Goal: Task Accomplishment & Management: Complete application form

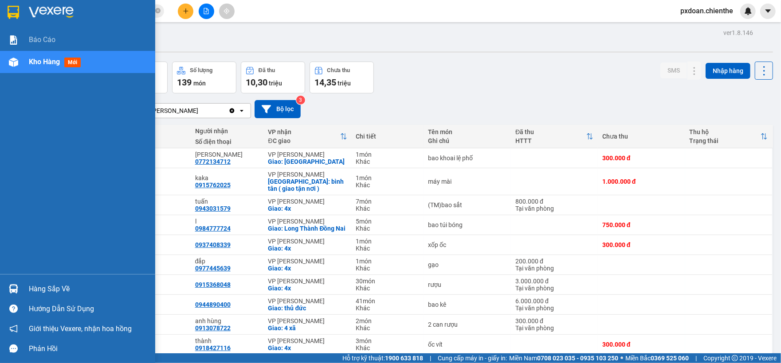
click at [12, 286] on img at bounding box center [13, 289] width 9 height 9
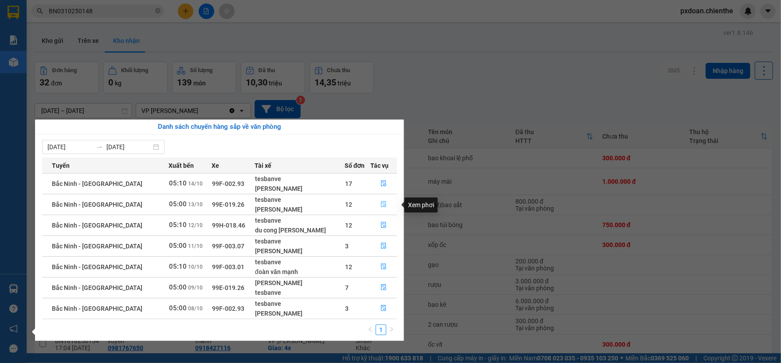
click at [380, 206] on icon "file-done" at bounding box center [383, 204] width 6 height 6
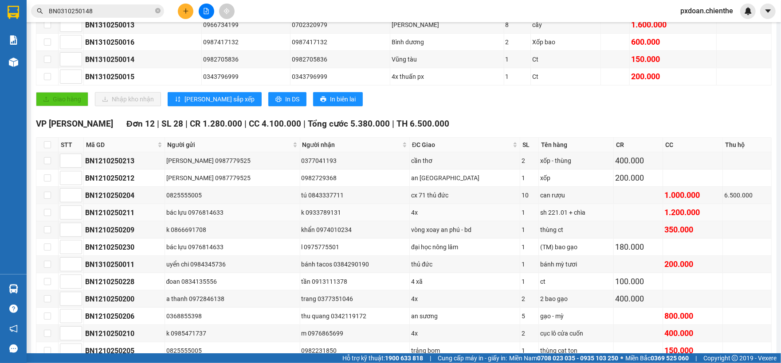
scroll to position [236, 0]
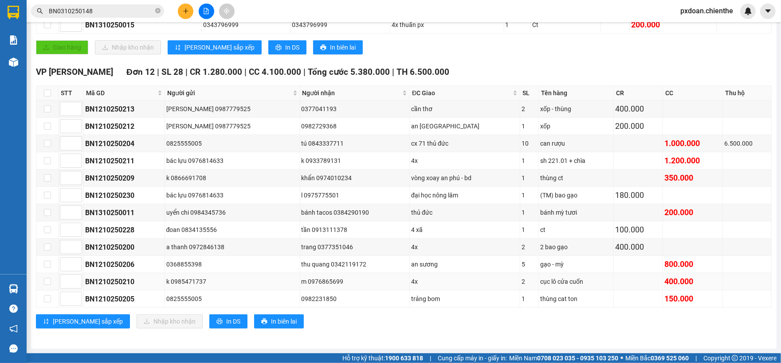
click at [124, 284] on div "BN1210250210" at bounding box center [124, 282] width 78 height 11
click at [126, 279] on div "BN1210250210" at bounding box center [124, 282] width 78 height 11
copy div "BN1210250210"
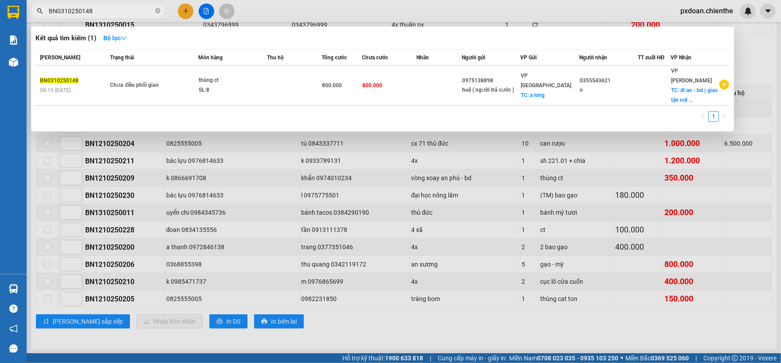
click at [112, 13] on input "BN0310250148" at bounding box center [101, 11] width 105 height 10
paste input "1210250210"
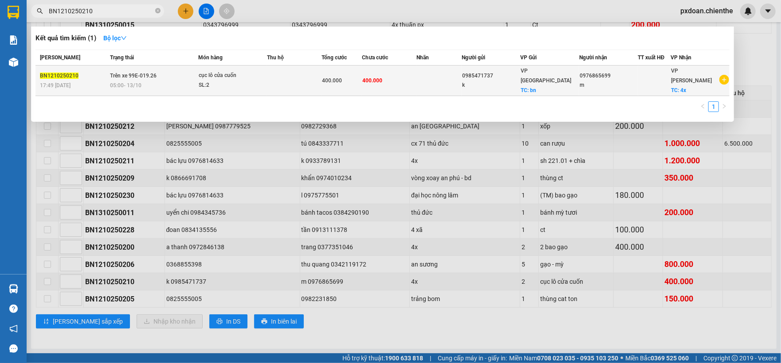
type input "BN1210250210"
click at [246, 82] on div "SL: 2" at bounding box center [232, 86] width 66 height 10
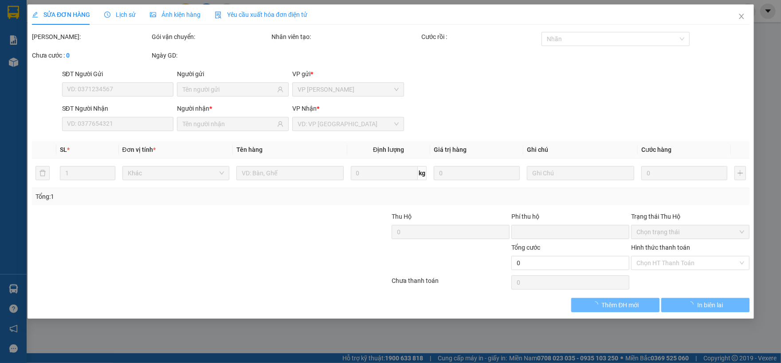
click at [197, 17] on span "Ảnh kiện hàng" at bounding box center [175, 14] width 51 height 7
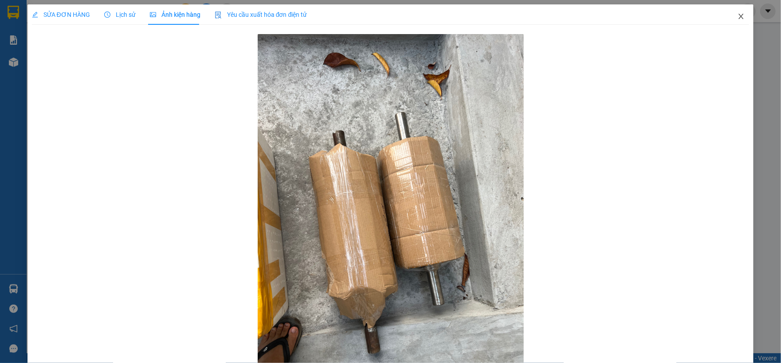
click at [730, 11] on span "Close" at bounding box center [740, 16] width 25 height 25
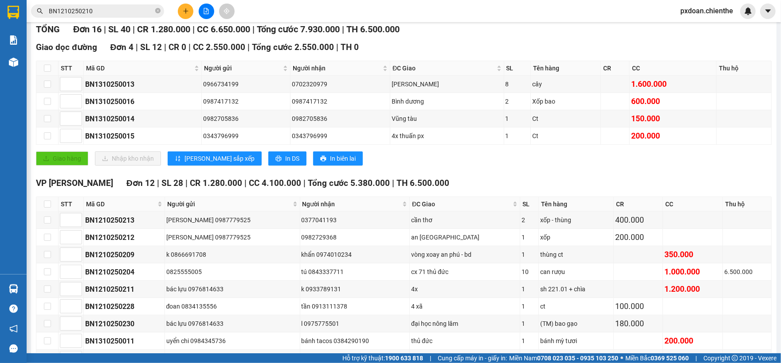
scroll to position [59, 0]
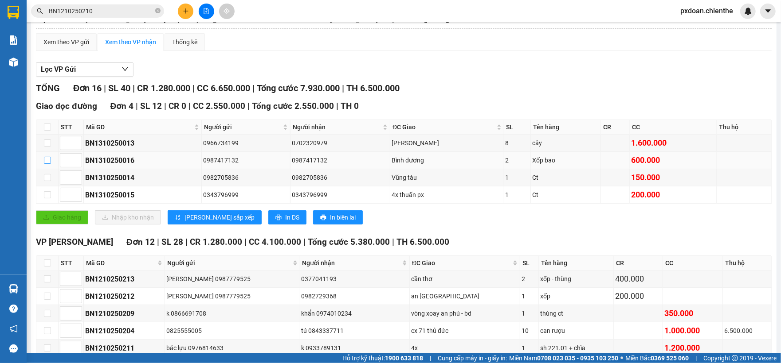
click at [50, 160] on input "checkbox" at bounding box center [47, 160] width 7 height 7
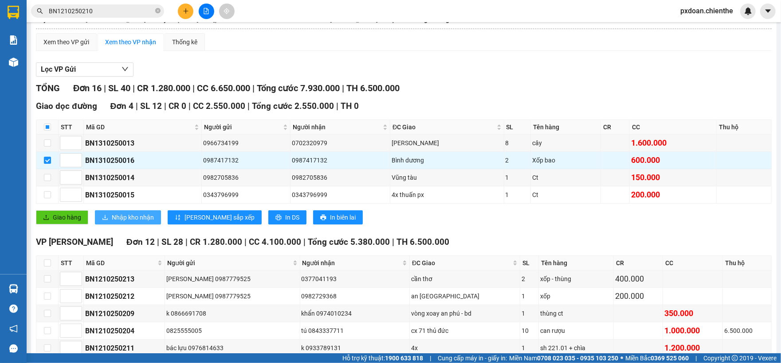
click at [138, 222] on span "Nhập kho nhận" at bounding box center [133, 218] width 42 height 10
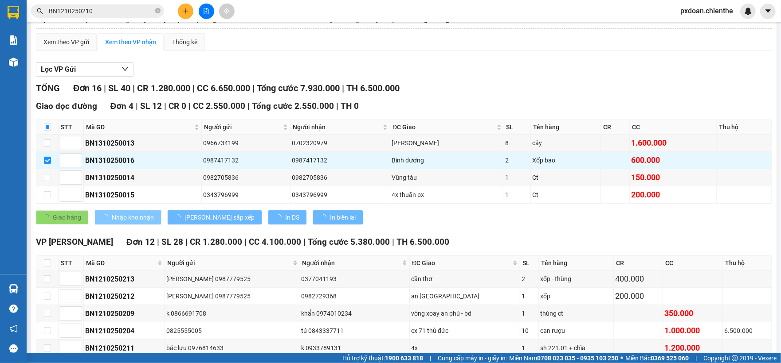
checkbox input "false"
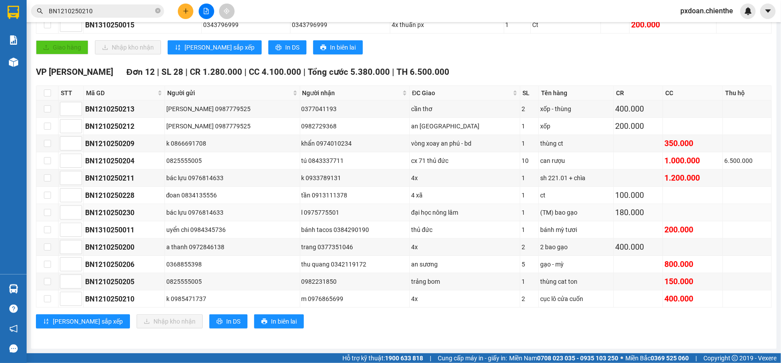
scroll to position [236, 0]
click at [48, 178] on input "checkbox" at bounding box center [47, 178] width 7 height 7
checkbox input "true"
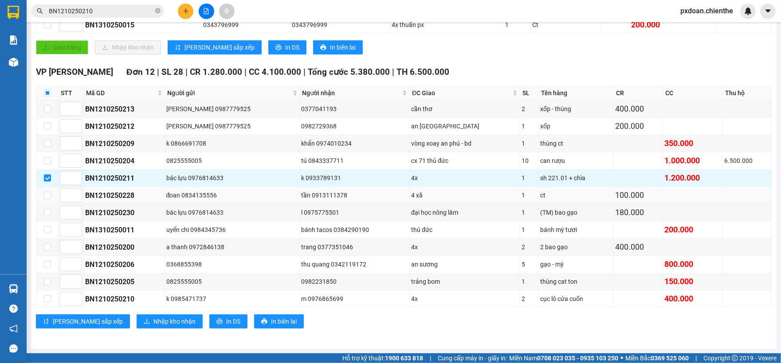
click at [51, 194] on td at bounding box center [47, 195] width 22 height 17
click at [44, 191] on label at bounding box center [47, 196] width 7 height 10
click at [44, 192] on input "checkbox" at bounding box center [47, 195] width 7 height 7
checkbox input "true"
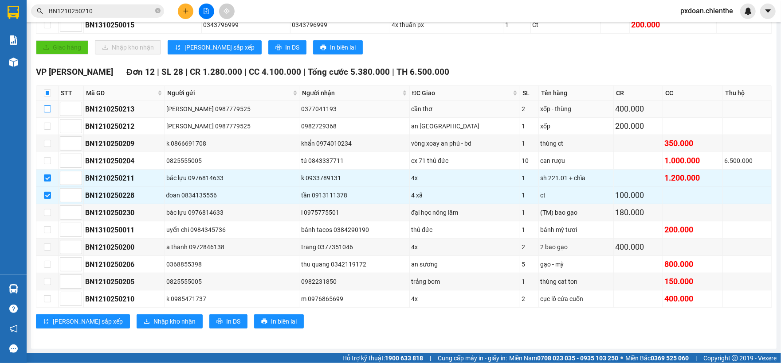
click at [47, 105] on input "checkbox" at bounding box center [47, 108] width 7 height 7
checkbox input "true"
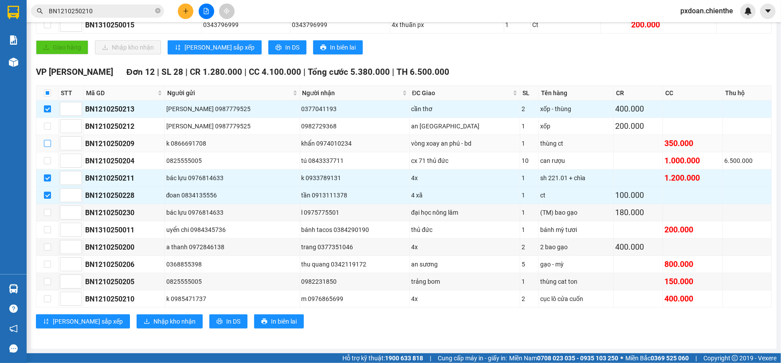
click at [47, 141] on input "checkbox" at bounding box center [47, 143] width 7 height 7
checkbox input "true"
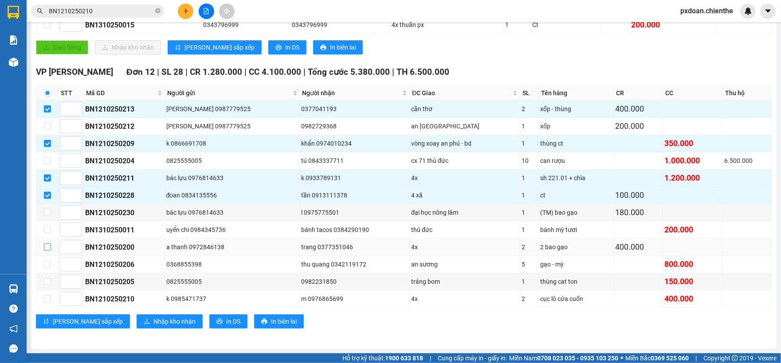
click at [48, 244] on input "checkbox" at bounding box center [47, 247] width 7 height 7
checkbox input "true"
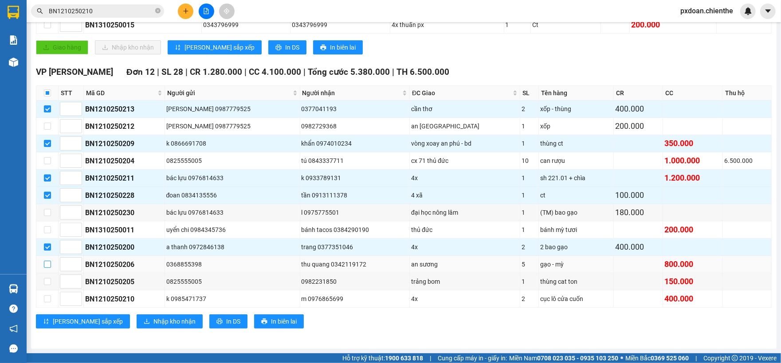
click at [48, 265] on input "checkbox" at bounding box center [47, 264] width 7 height 7
checkbox input "true"
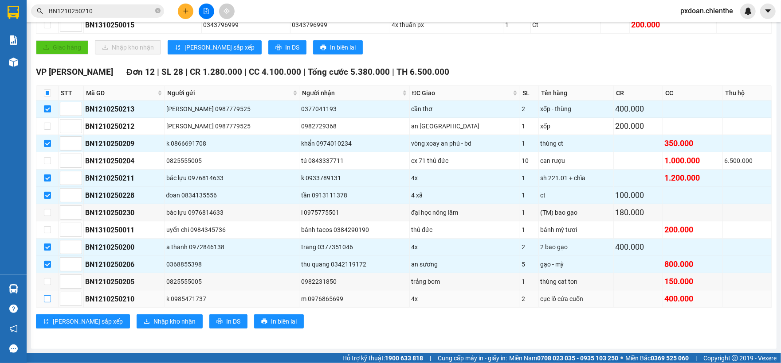
click at [45, 296] on input "checkbox" at bounding box center [47, 299] width 7 height 7
checkbox input "true"
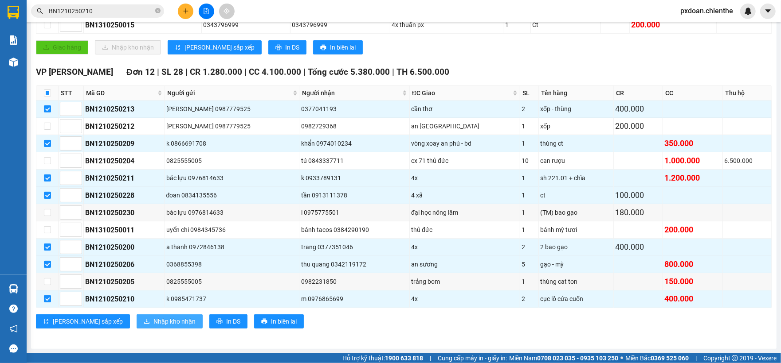
click at [144, 319] on icon "download" at bounding box center [147, 322] width 6 height 6
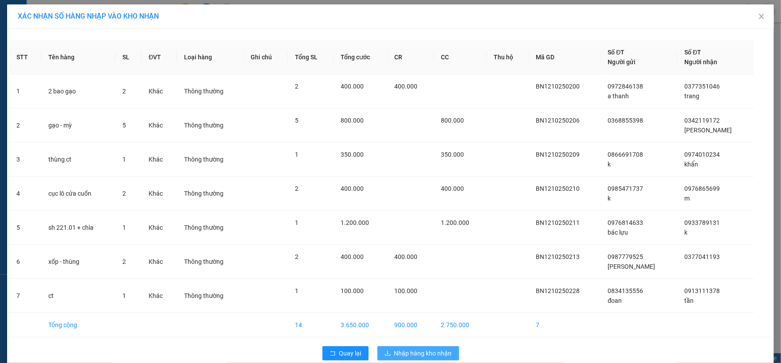
click at [418, 357] on span "Nhập hàng kho nhận" at bounding box center [423, 354] width 58 height 10
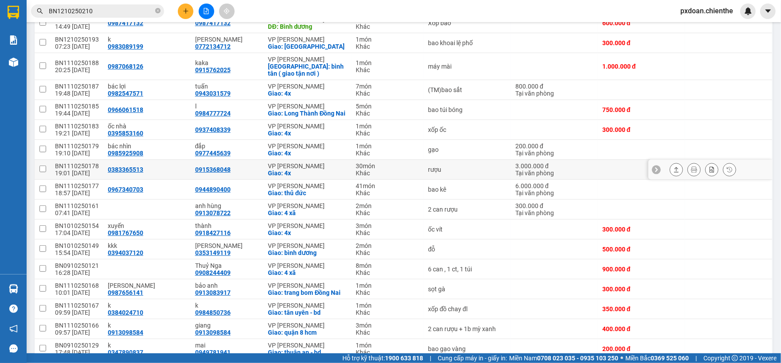
scroll to position [295, 0]
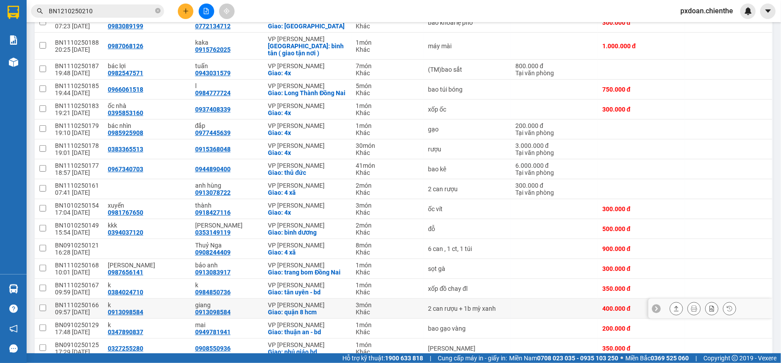
click at [89, 309] on div "BN1110250166" at bounding box center [77, 305] width 44 height 7
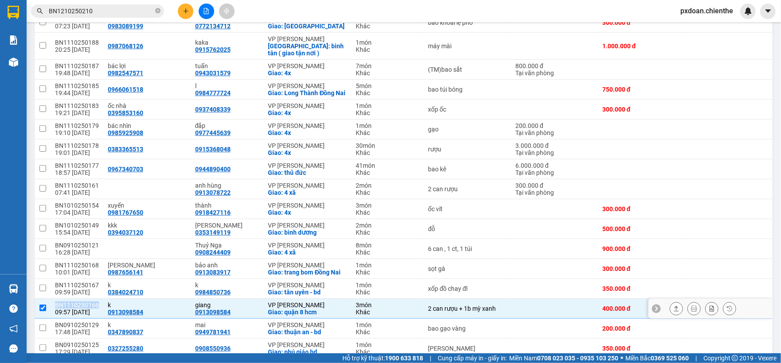
click at [89, 309] on div "BN1110250166" at bounding box center [77, 305] width 44 height 7
checkbox input "false"
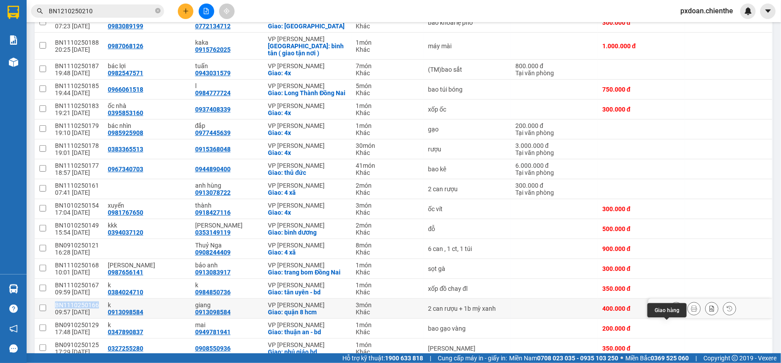
click at [673, 312] on icon at bounding box center [676, 309] width 6 height 6
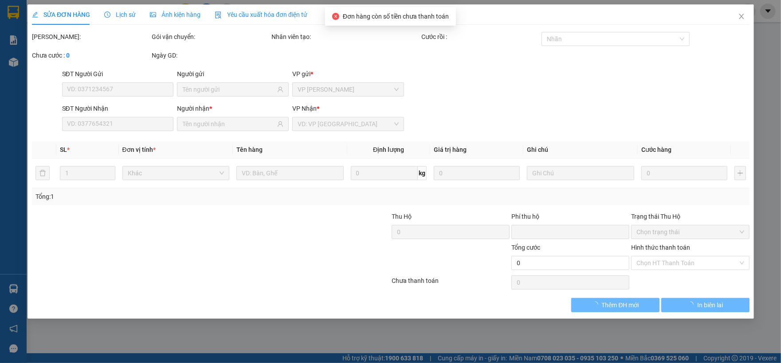
type input "0913098584"
type input "k"
type input "0913098584"
type input "giang"
type input "0"
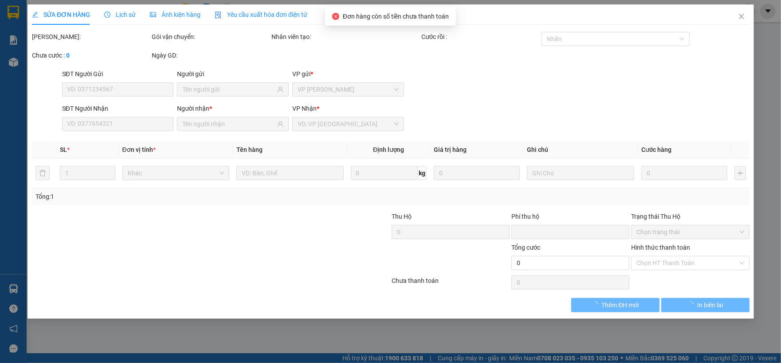
type input "400.000"
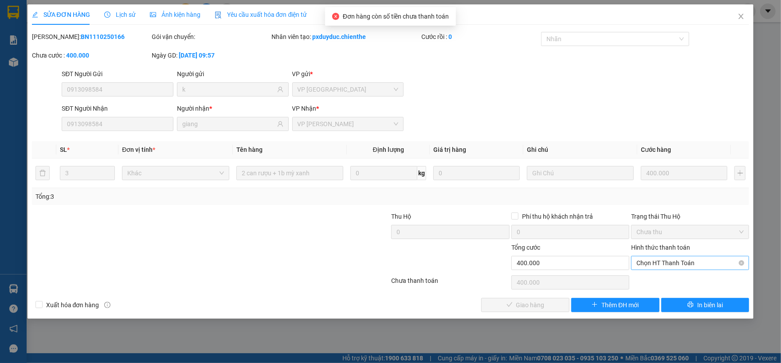
click at [687, 259] on span "Chọn HT Thanh Toán" at bounding box center [689, 263] width 107 height 13
click at [673, 284] on div "Tại văn phòng" at bounding box center [689, 282] width 107 height 10
type input "0"
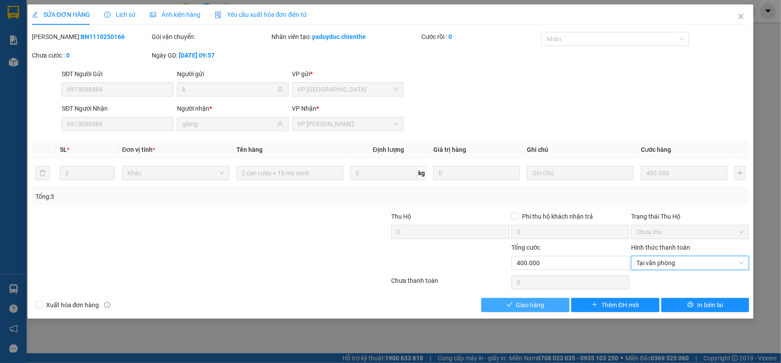
click at [516, 304] on span "Giao hàng" at bounding box center [530, 306] width 28 height 10
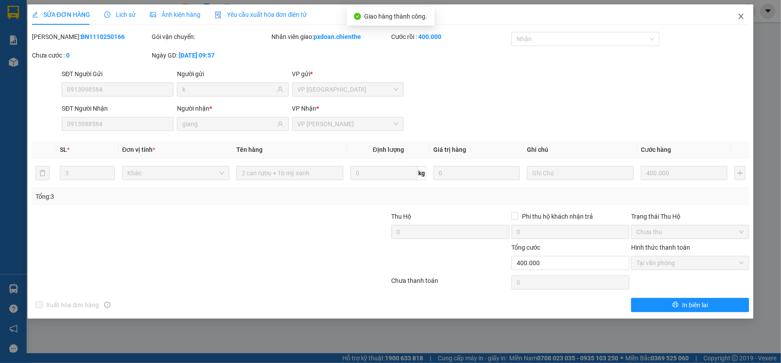
click at [735, 22] on span "Close" at bounding box center [740, 16] width 25 height 25
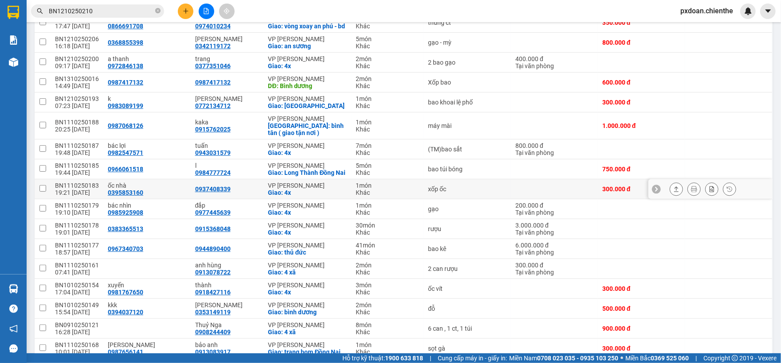
scroll to position [236, 0]
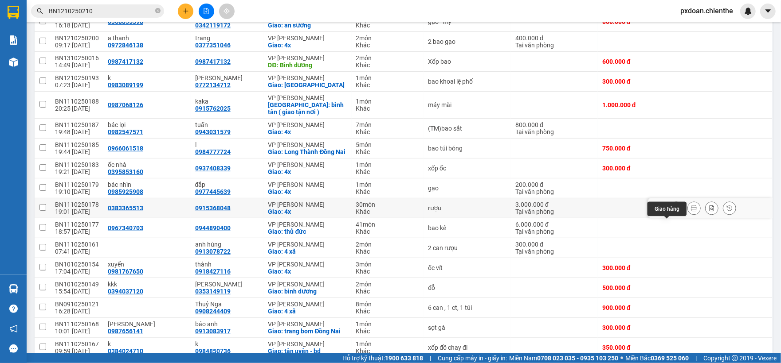
click at [671, 216] on button at bounding box center [676, 209] width 12 height 16
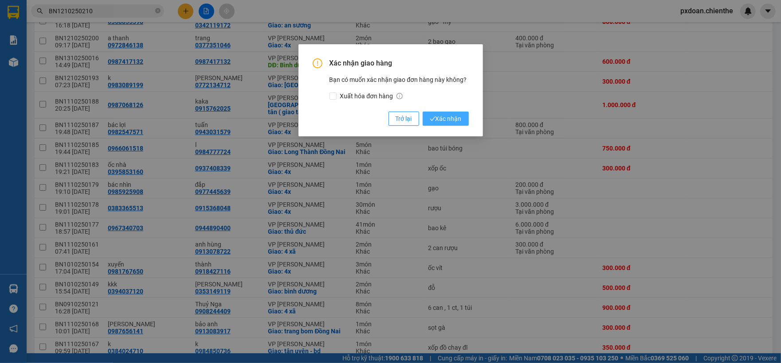
click at [461, 118] on button "Xác nhận" at bounding box center [445, 119] width 46 height 14
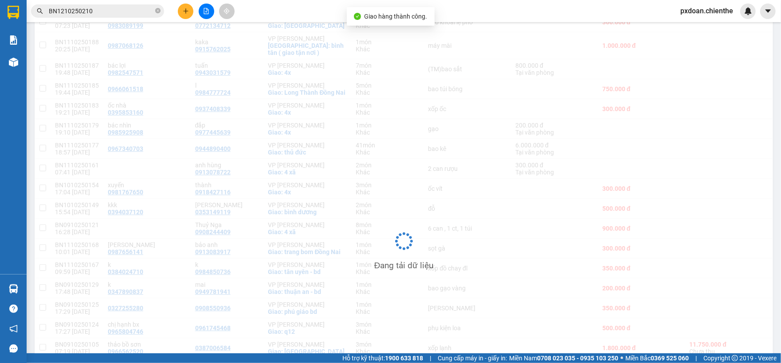
scroll to position [296, 0]
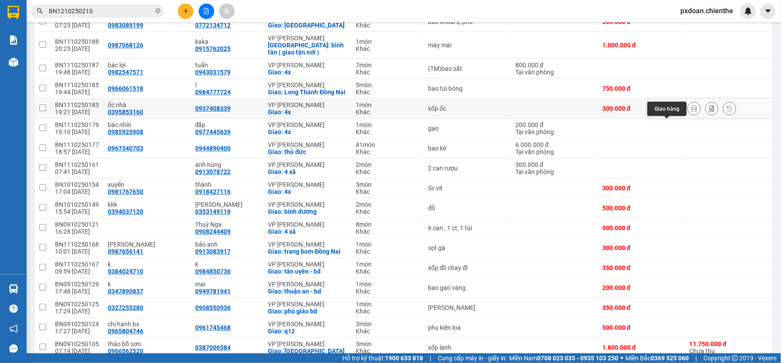
click at [673, 112] on icon at bounding box center [676, 108] width 6 height 6
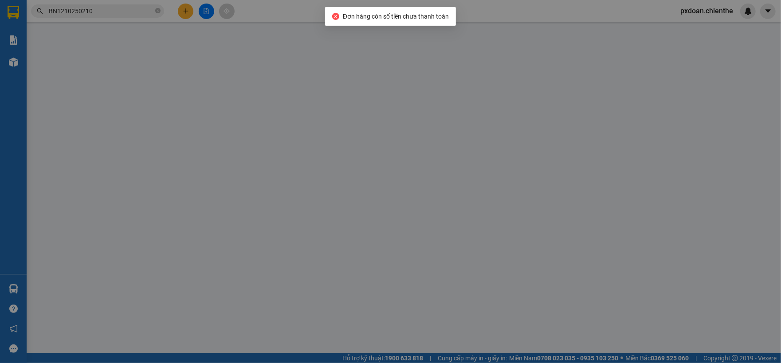
type input "0395853160"
type input "ốc nhà"
type input "0937408339"
type input "0"
type input "300.000"
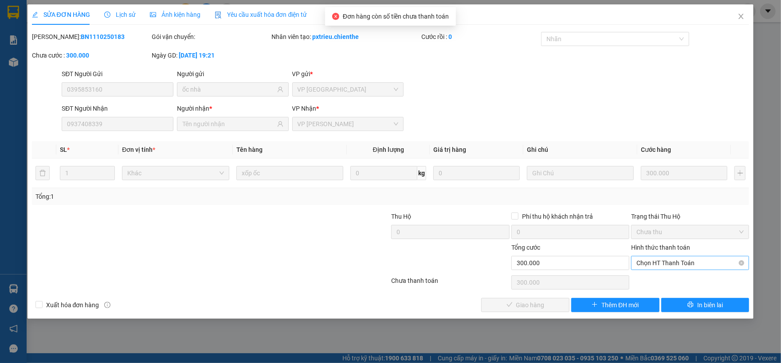
click at [664, 261] on span "Chọn HT Thanh Toán" at bounding box center [689, 263] width 107 height 13
click at [660, 281] on div "Chọn HT Thanh Toán" at bounding box center [690, 283] width 120 height 18
click at [660, 263] on span "Chọn HT Thanh Toán" at bounding box center [689, 263] width 107 height 13
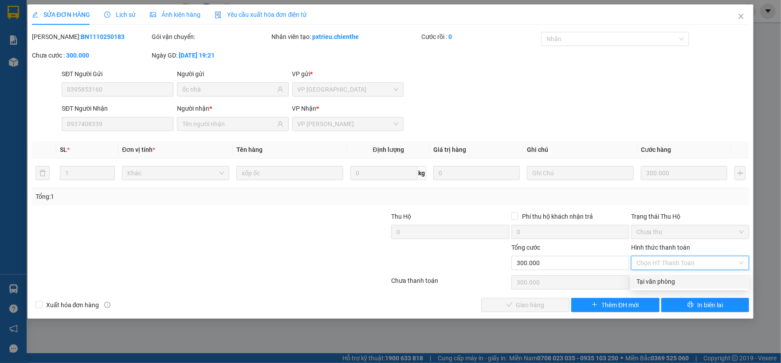
click at [656, 279] on div "Tại văn phòng" at bounding box center [689, 282] width 107 height 10
type input "0"
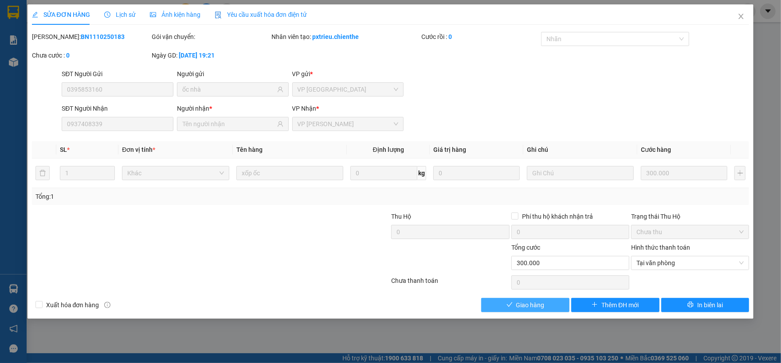
click at [550, 302] on button "Giao hàng" at bounding box center [525, 305] width 88 height 14
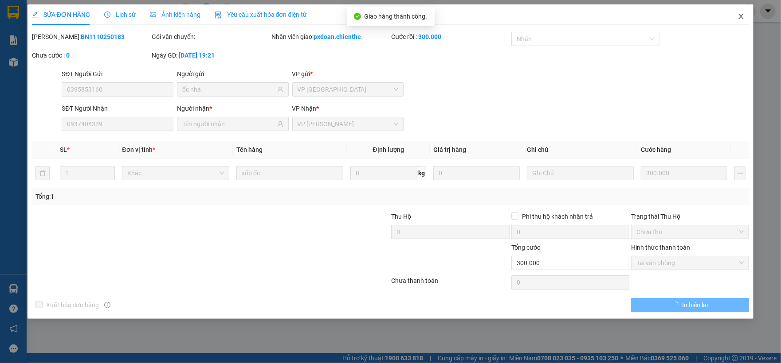
click at [744, 21] on span "Close" at bounding box center [740, 16] width 25 height 25
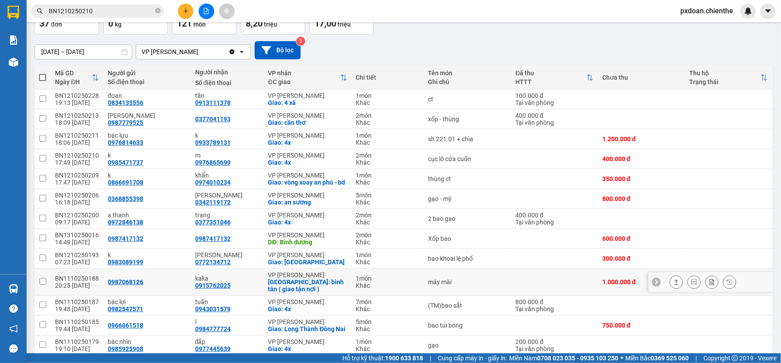
scroll to position [118, 0]
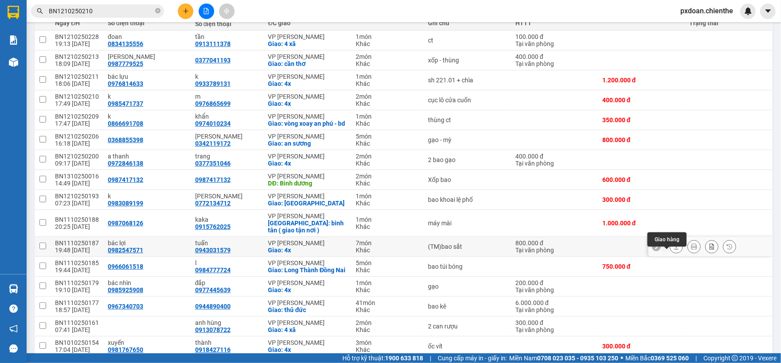
click at [674, 250] on icon at bounding box center [676, 246] width 5 height 5
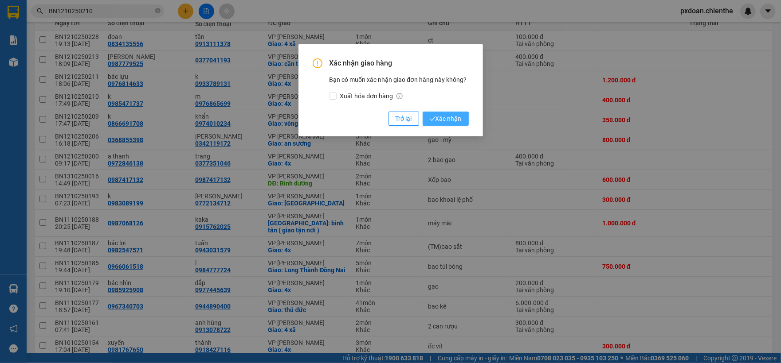
click at [453, 118] on span "Xác nhận" at bounding box center [445, 119] width 32 height 10
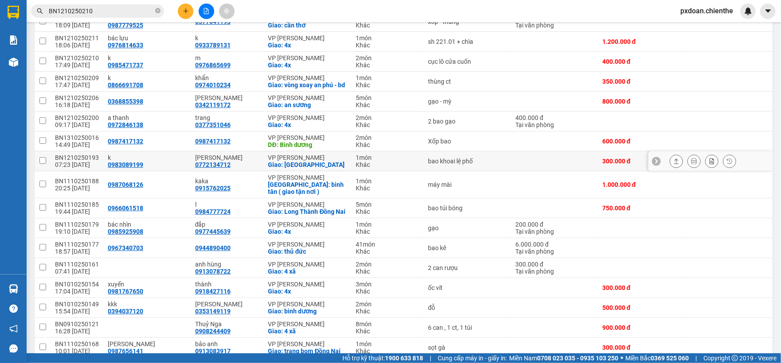
scroll to position [177, 0]
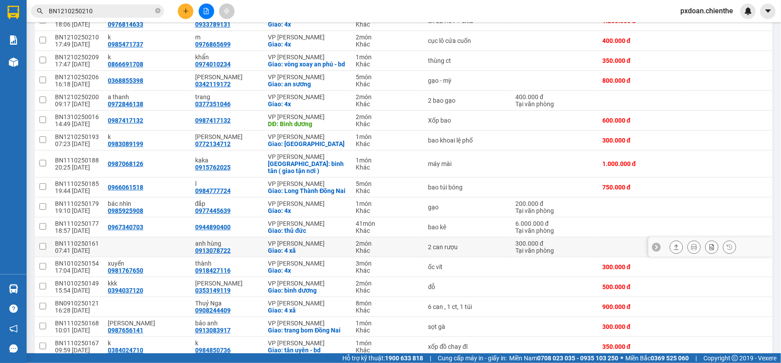
click at [671, 255] on button at bounding box center [676, 248] width 12 height 16
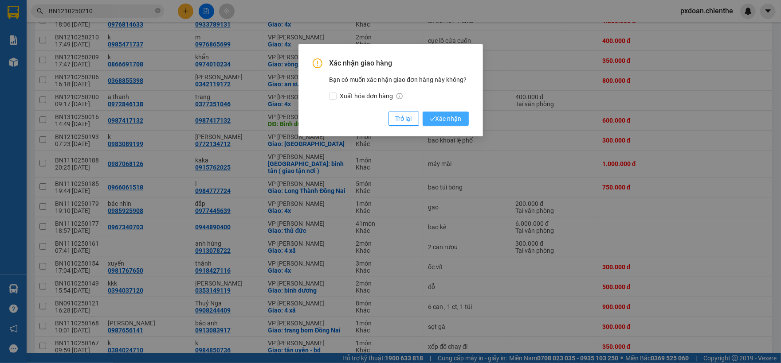
click at [439, 112] on button "Xác nhận" at bounding box center [445, 119] width 46 height 14
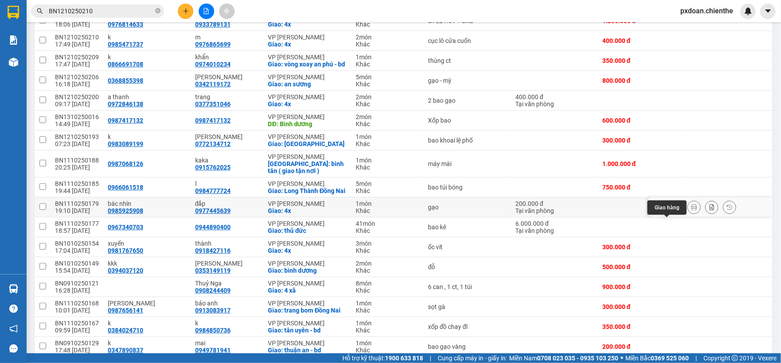
click at [673, 211] on icon at bounding box center [676, 207] width 6 height 6
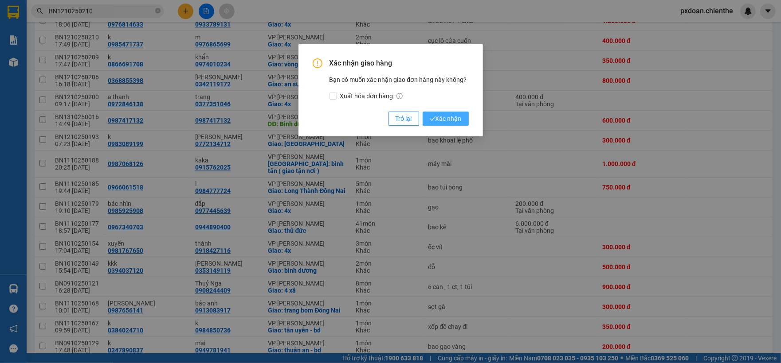
click at [437, 120] on span "Xác nhận" at bounding box center [445, 119] width 32 height 10
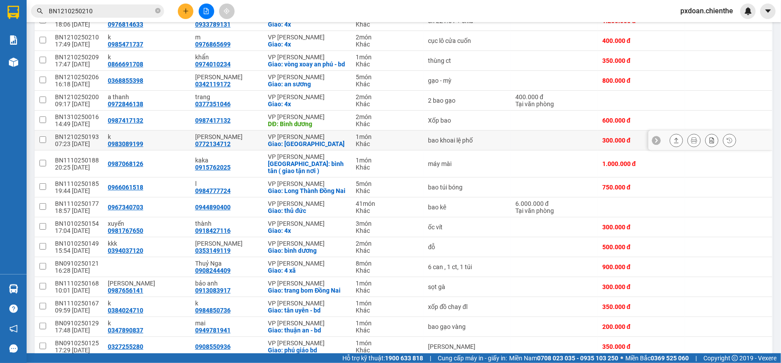
click at [670, 148] on button at bounding box center [676, 141] width 12 height 16
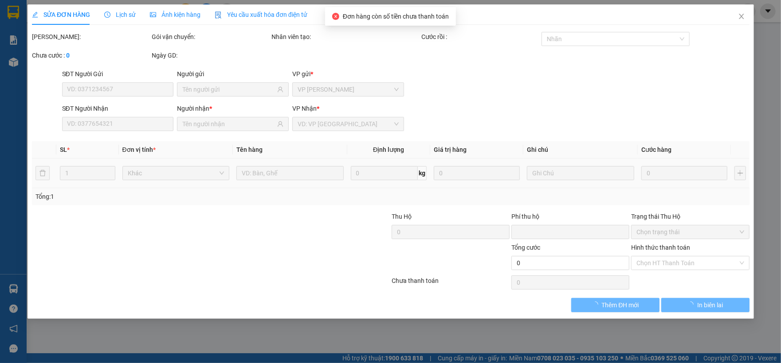
type input "0983089199"
type input "k"
type input "0772134712"
type input "[PERSON_NAME]"
type input "0"
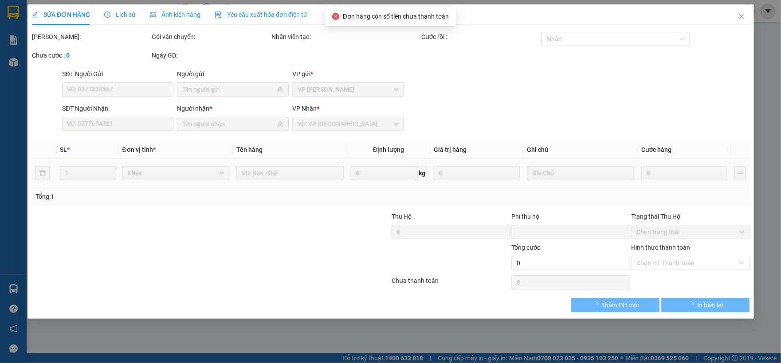
type input "300.000"
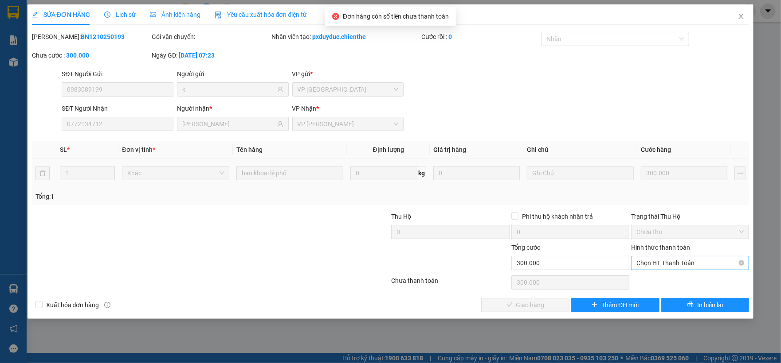
click at [673, 270] on span "Chọn HT Thanh Toán" at bounding box center [689, 263] width 107 height 13
click at [658, 282] on div "Tại văn phòng" at bounding box center [689, 282] width 107 height 10
type input "0"
click at [525, 314] on div "SỬA ĐƠN HÀNG Lịch sử Ảnh kiện hàng Yêu cầu xuất hóa đơn điện tử Total Paid Fee …" at bounding box center [390, 161] width 726 height 315
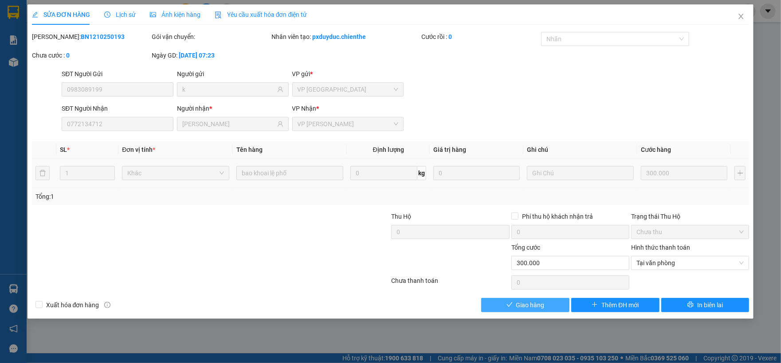
click at [546, 310] on button "Giao hàng" at bounding box center [525, 305] width 88 height 14
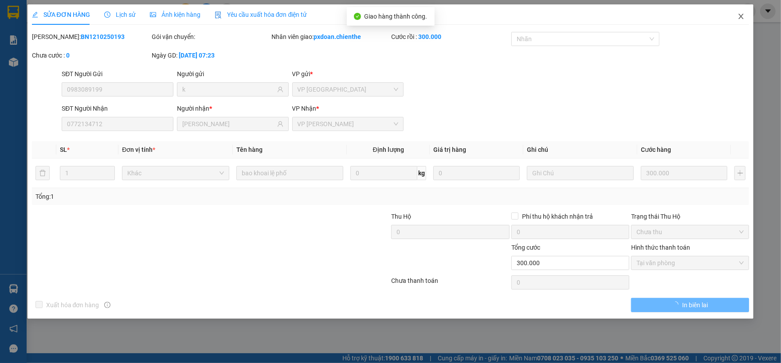
click at [742, 21] on span "Close" at bounding box center [740, 16] width 25 height 25
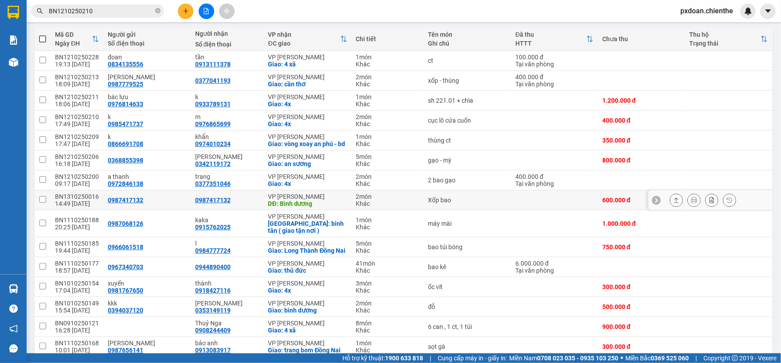
scroll to position [118, 0]
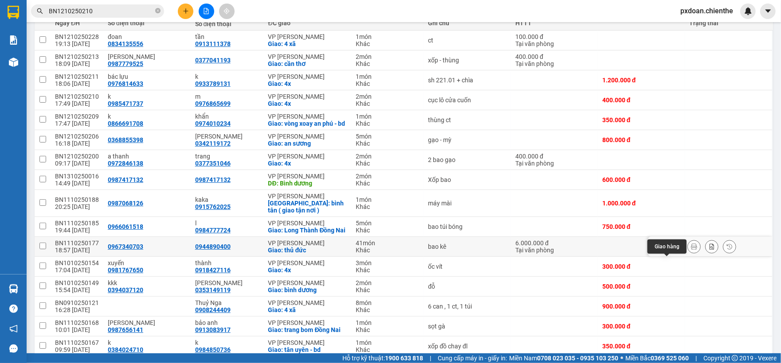
click at [674, 250] on icon at bounding box center [676, 246] width 5 height 5
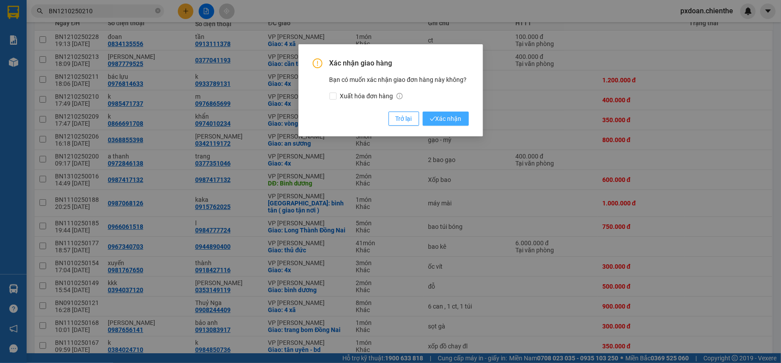
click at [455, 119] on span "Xác nhận" at bounding box center [445, 119] width 32 height 10
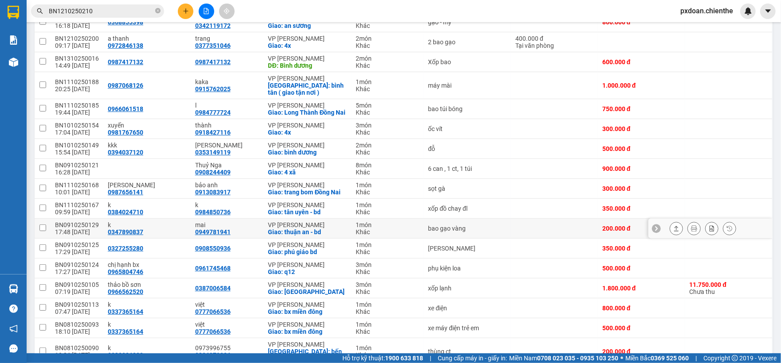
scroll to position [236, 0]
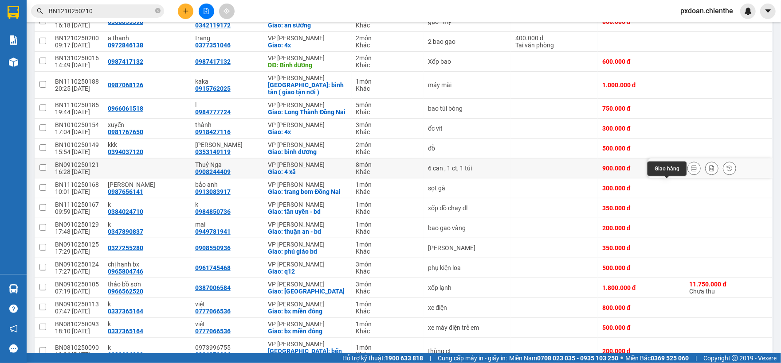
click at [673, 172] on icon at bounding box center [676, 168] width 6 height 6
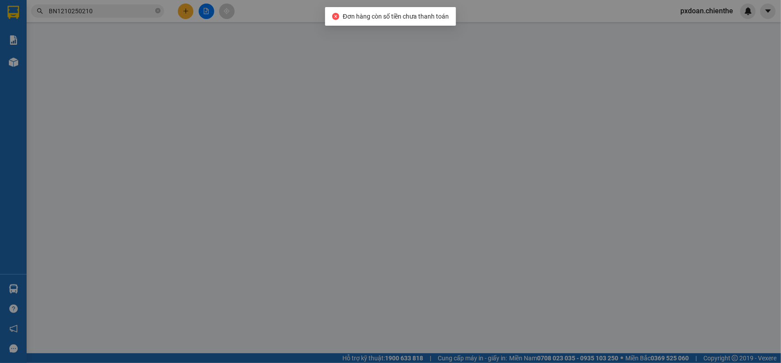
type input "0908244409"
type input "Thuỷ Nga"
type input "0"
type input "900.000"
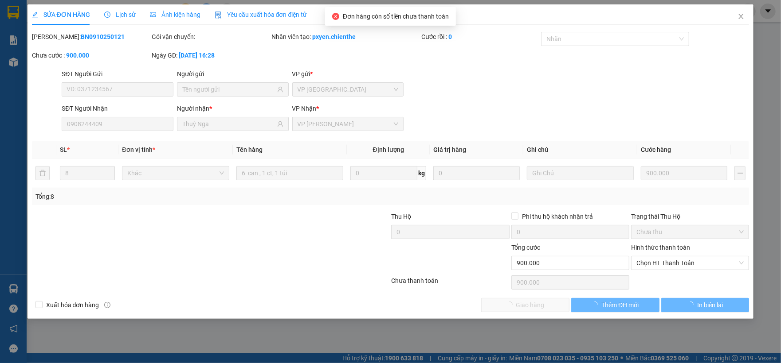
click at [673, 275] on div "Chọn HT Thanh Toán" at bounding box center [690, 283] width 120 height 18
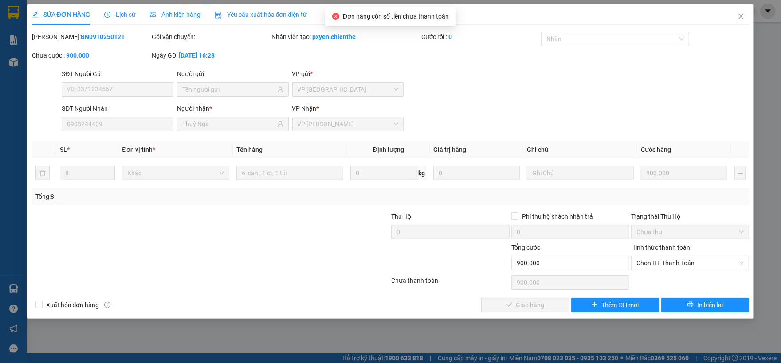
click at [666, 264] on span "Chọn HT Thanh Toán" at bounding box center [689, 263] width 107 height 13
click at [663, 275] on div "Tại văn phòng" at bounding box center [690, 282] width 118 height 14
type input "0"
drag, startPoint x: 539, startPoint y: 304, endPoint x: 597, endPoint y: 220, distance: 102.5
click at [540, 302] on span "Giao hàng" at bounding box center [530, 306] width 28 height 10
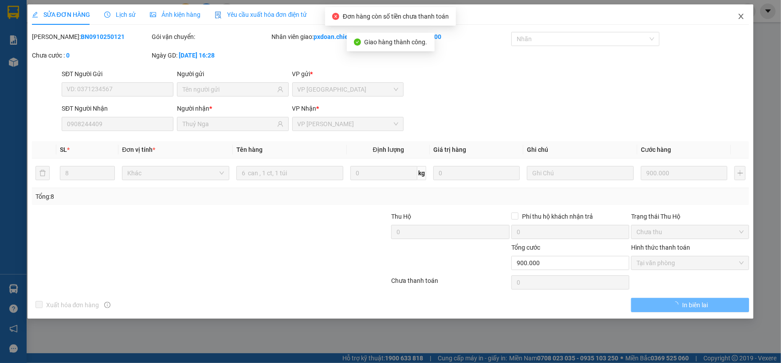
click at [740, 18] on icon "close" at bounding box center [740, 16] width 7 height 7
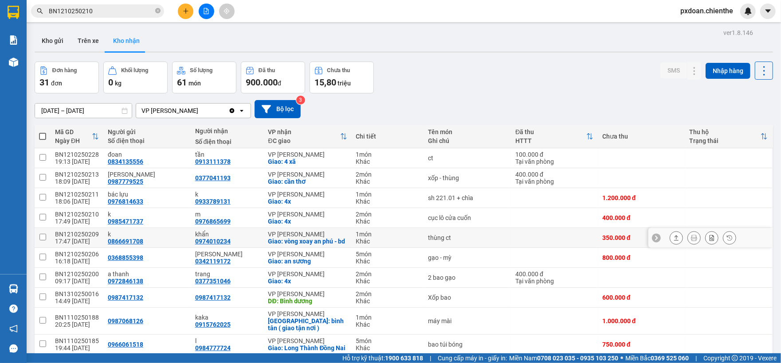
click at [673, 241] on icon at bounding box center [676, 238] width 6 height 6
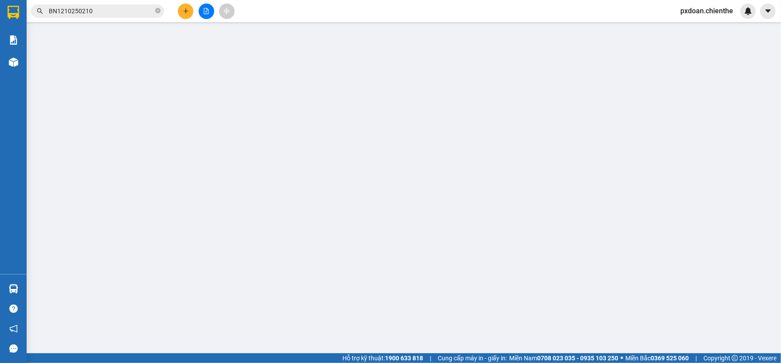
type input "0866691708"
type input "k"
type input "0974010234"
type input "khẩn"
type input "0"
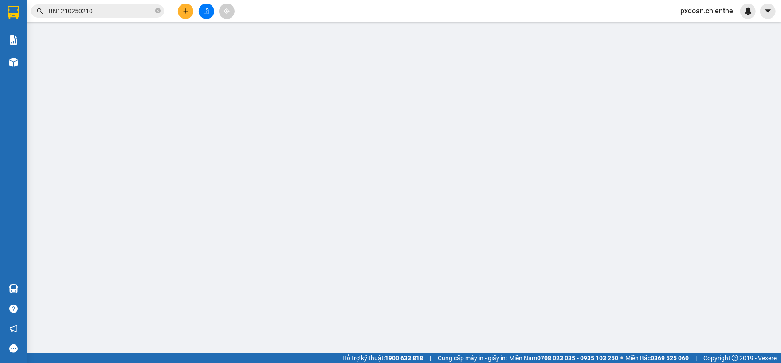
type input "350.000"
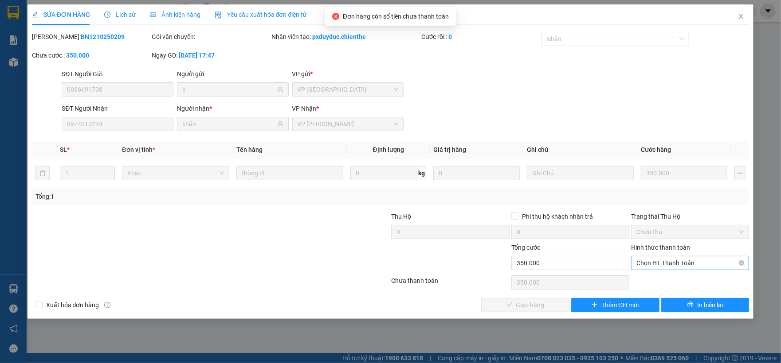
click at [656, 262] on span "Chọn HT Thanh Toán" at bounding box center [689, 263] width 107 height 13
click at [651, 277] on div "Tại văn phòng" at bounding box center [689, 282] width 107 height 10
type input "0"
drag, startPoint x: 548, startPoint y: 303, endPoint x: 605, endPoint y: 234, distance: 90.0
click at [550, 299] on button "Giao hàng" at bounding box center [525, 305] width 88 height 14
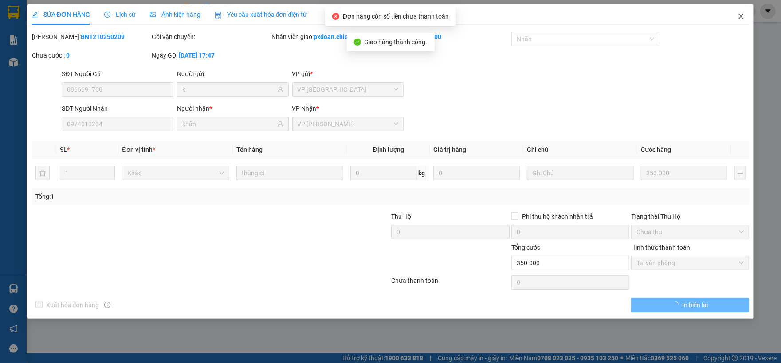
click at [740, 22] on span "Close" at bounding box center [740, 16] width 25 height 25
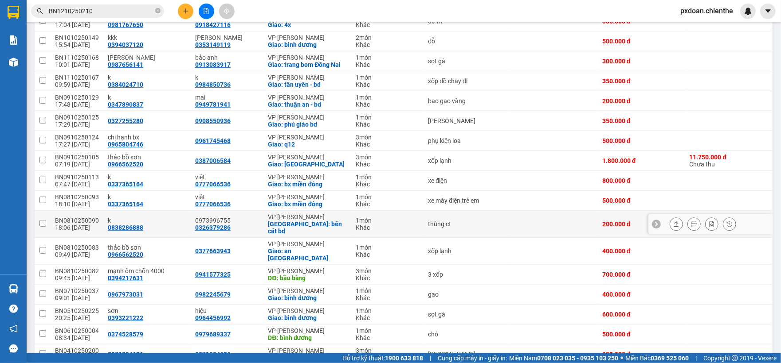
scroll to position [295, 0]
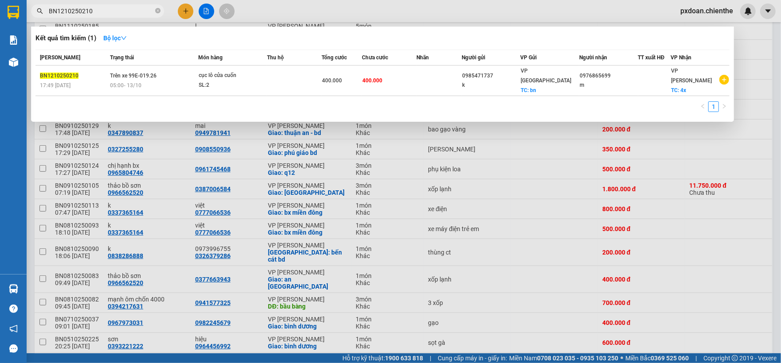
click at [154, 12] on span "BN1210250210" at bounding box center [97, 10] width 133 height 13
click at [160, 11] on icon "close-circle" at bounding box center [157, 10] width 5 height 5
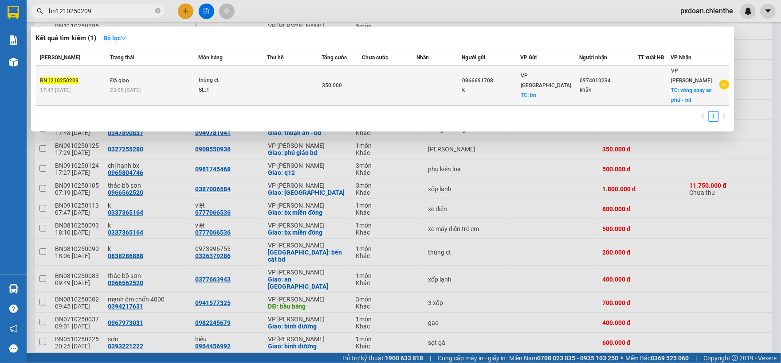
type input "bn1210250209"
click at [251, 86] on div "SL: 1" at bounding box center [232, 91] width 66 height 10
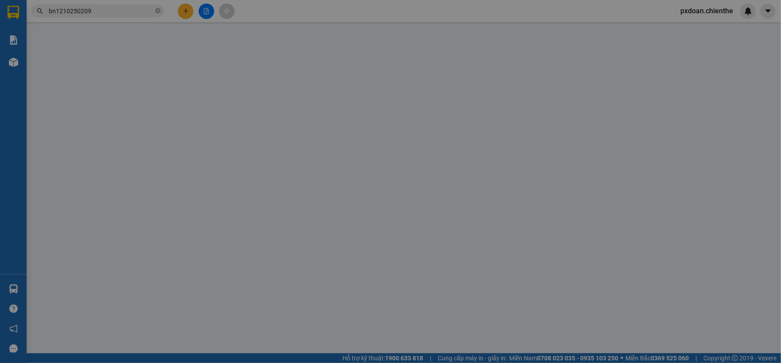
type input "0866691708"
type input "k"
type input "0974010234"
type input "khẩn"
type input "0"
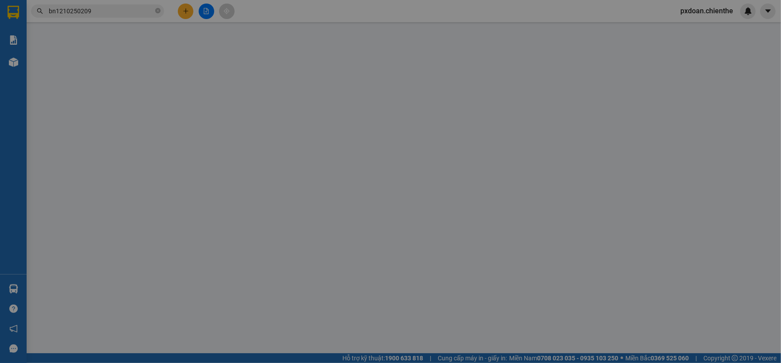
type input "350.000"
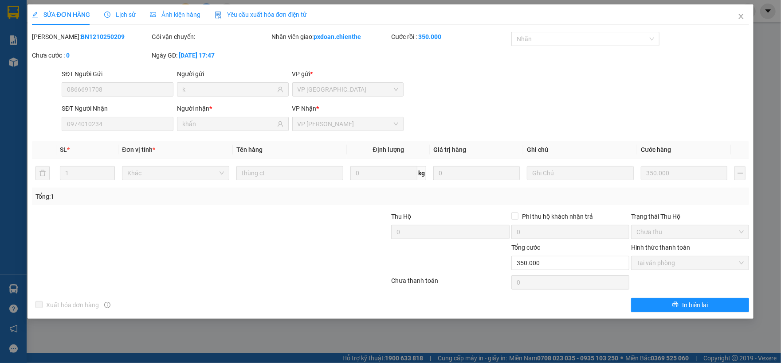
click at [121, 15] on span "Lịch sử" at bounding box center [119, 14] width 31 height 7
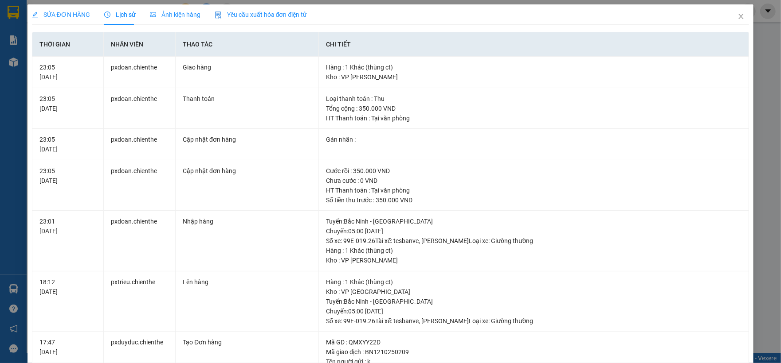
click at [68, 12] on span "SỬA ĐƠN HÀNG" at bounding box center [61, 14] width 58 height 7
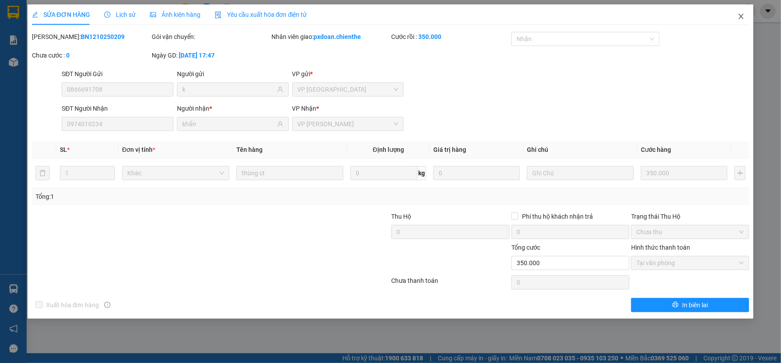
click at [738, 16] on icon "close" at bounding box center [740, 16] width 7 height 7
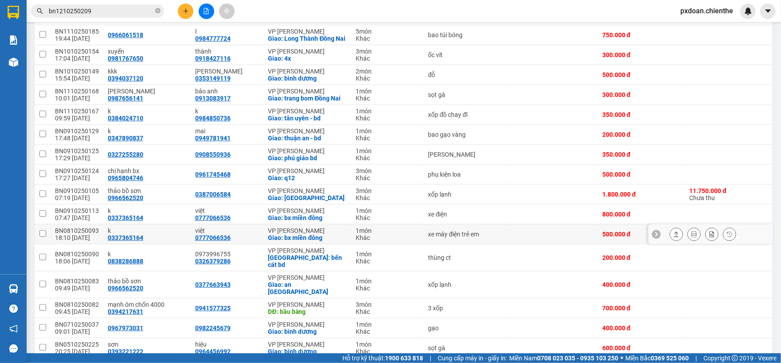
scroll to position [355, 0]
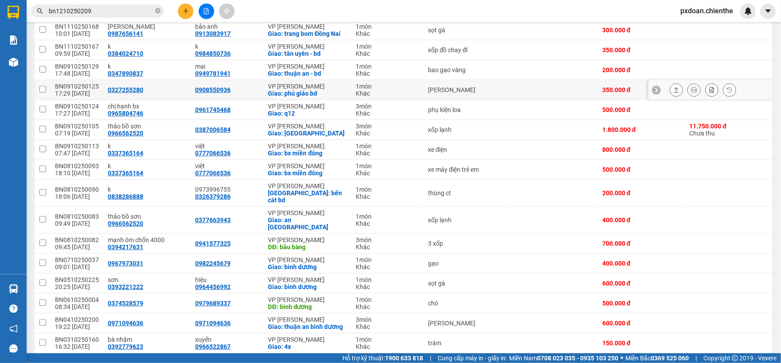
click at [673, 93] on icon at bounding box center [676, 90] width 6 height 6
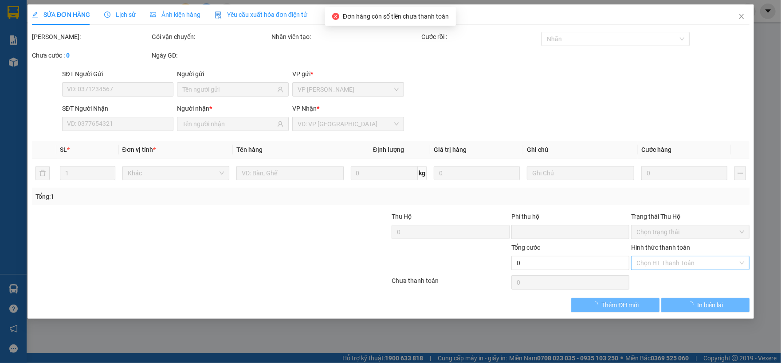
type input "0327255280"
type input "0908550936"
type input "0"
type input "350.000"
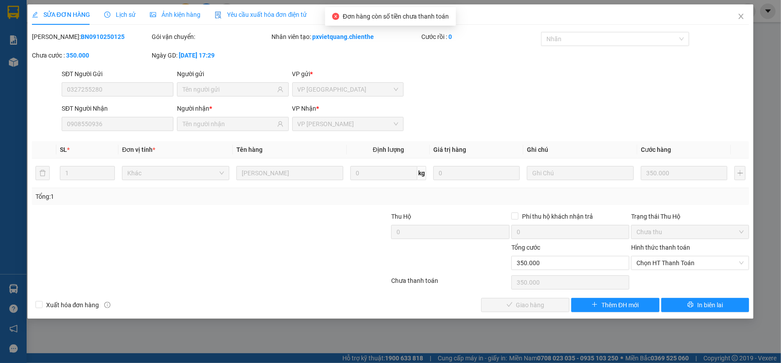
click at [676, 273] on div "Hình thức thanh toán Chọn HT Thanh Toán" at bounding box center [690, 258] width 118 height 31
drag, startPoint x: 669, startPoint y: 282, endPoint x: 614, endPoint y: 293, distance: 56.3
click at [668, 282] on div "Chọn HT Thanh Toán" at bounding box center [690, 283] width 120 height 18
drag, startPoint x: 668, startPoint y: 263, endPoint x: 669, endPoint y: 271, distance: 8.0
click at [669, 265] on span "Chọn HT Thanh Toán" at bounding box center [689, 263] width 107 height 13
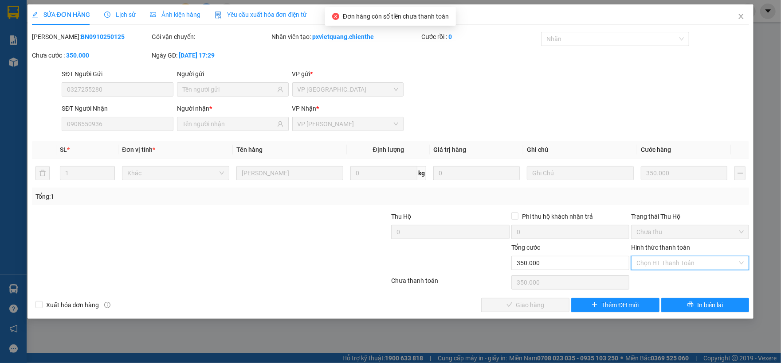
type input "0"
click at [529, 300] on div "Total Paid Fee 0 Total UnPaid Fee 350.000 Cash Collection Total Fee Mã ĐH: BN09…" at bounding box center [390, 172] width 717 height 281
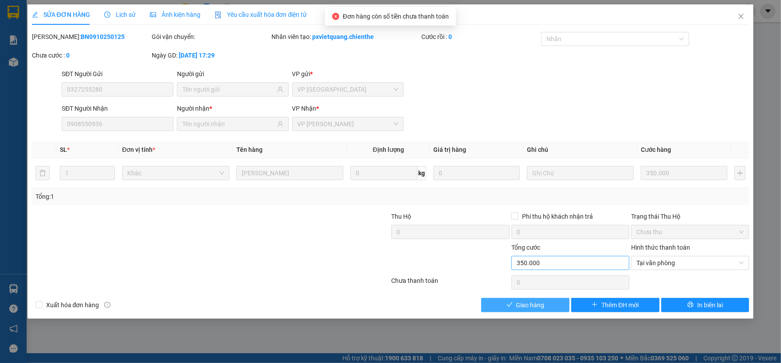
drag, startPoint x: 531, startPoint y: 301, endPoint x: 577, endPoint y: 262, distance: 60.4
click at [534, 300] on button "Giao hàng" at bounding box center [525, 305] width 88 height 14
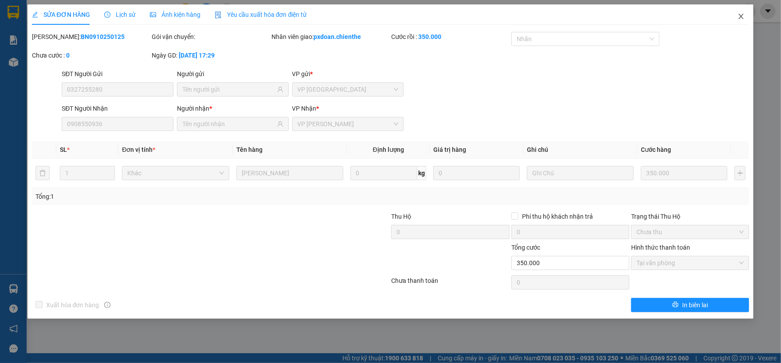
click at [734, 23] on span "Close" at bounding box center [740, 16] width 25 height 25
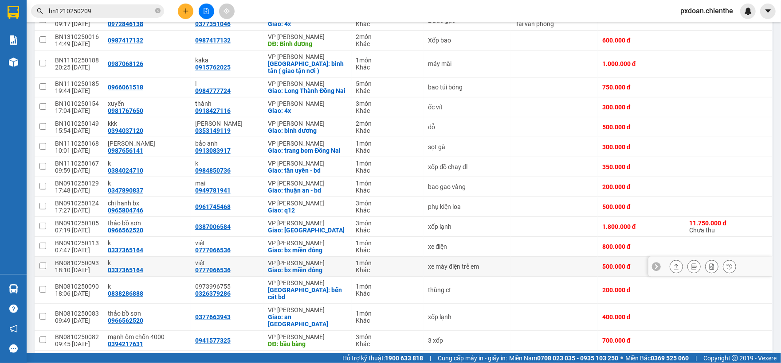
scroll to position [355, 0]
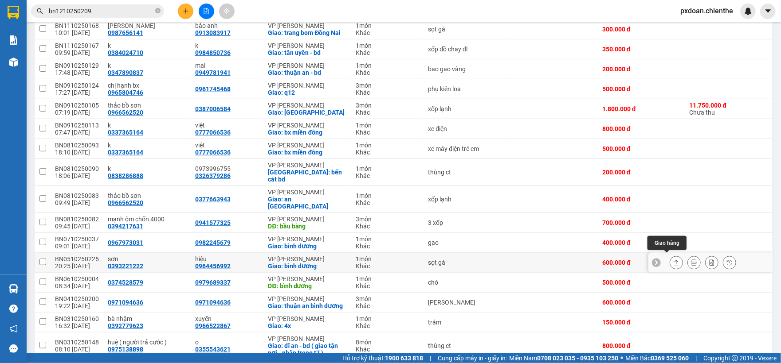
click at [673, 260] on icon at bounding box center [676, 263] width 6 height 6
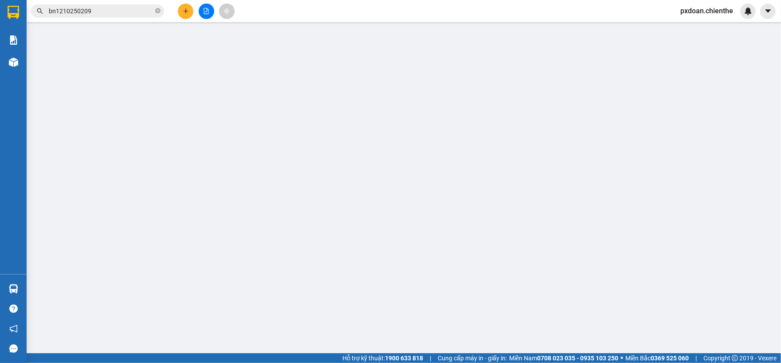
type input "0393221222"
type input "sơn"
type input "0964456992"
type input "hiệu"
type input "0"
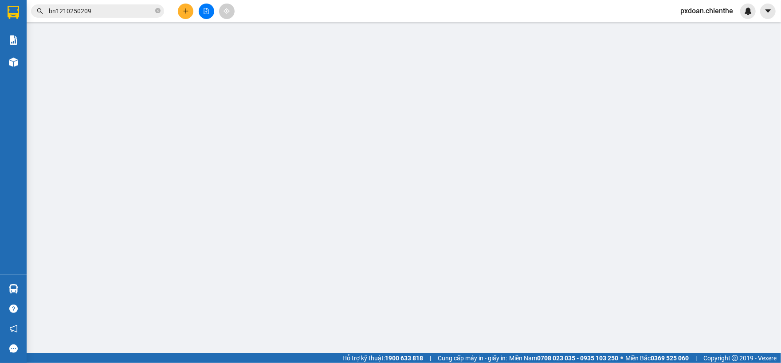
type input "600.000"
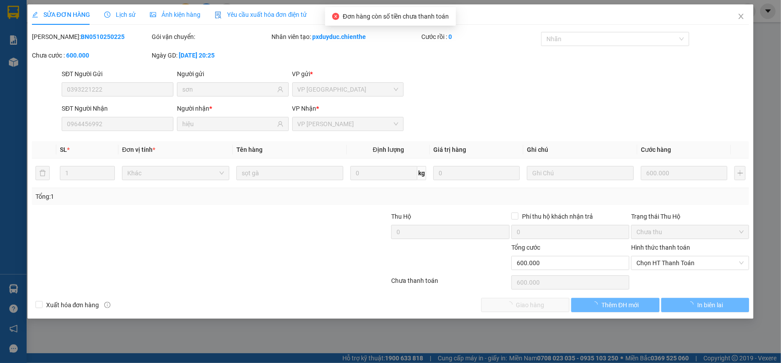
click at [678, 266] on span "Chọn HT Thanh Toán" at bounding box center [689, 263] width 107 height 13
click at [668, 280] on div "Chọn HT Thanh Toán" at bounding box center [690, 283] width 120 height 18
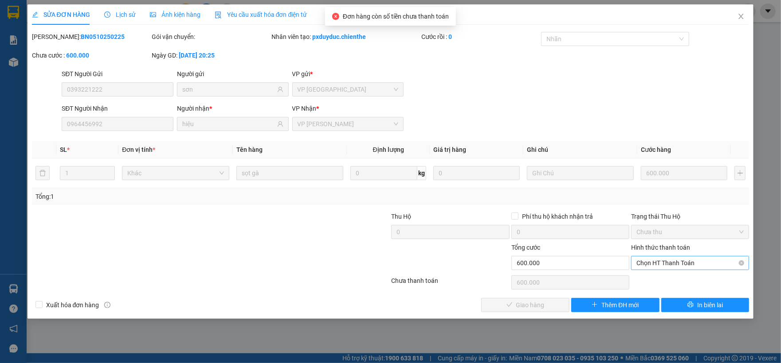
click at [660, 263] on span "Chọn HT Thanh Toán" at bounding box center [689, 263] width 107 height 13
click at [655, 281] on div "Tại văn phòng" at bounding box center [689, 282] width 107 height 10
type input "0"
drag, startPoint x: 529, startPoint y: 301, endPoint x: 680, endPoint y: 181, distance: 192.5
click at [531, 300] on button "Giao hàng" at bounding box center [525, 305] width 88 height 14
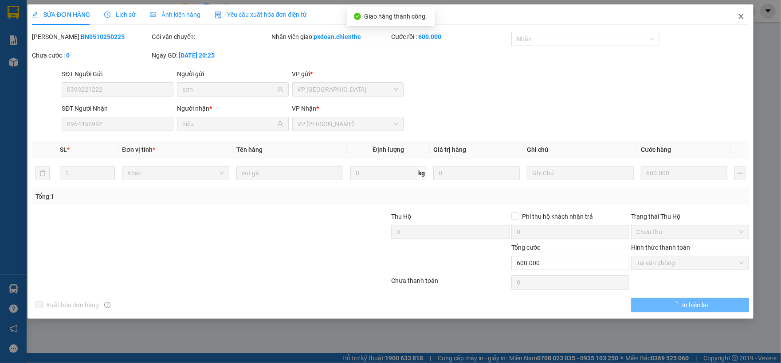
click at [739, 16] on icon "close" at bounding box center [740, 16] width 7 height 7
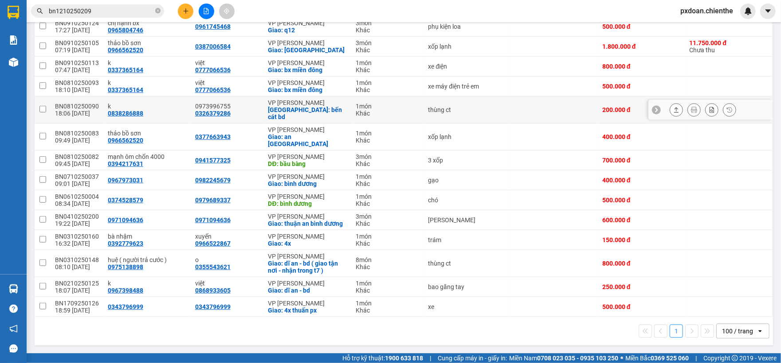
scroll to position [423, 0]
click at [673, 197] on icon at bounding box center [676, 200] width 6 height 6
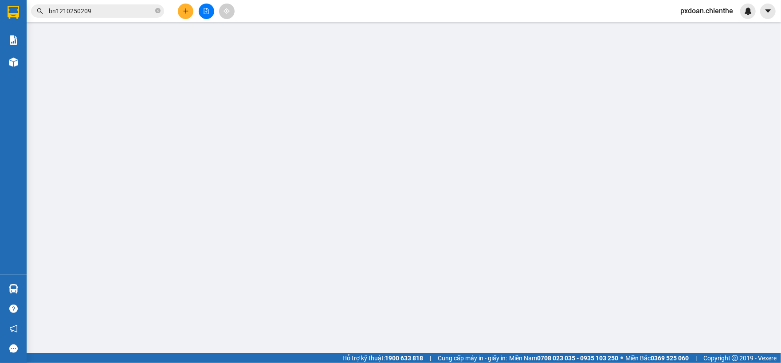
type input "0374528579"
type input "0979689337"
type input "0"
type input "500.000"
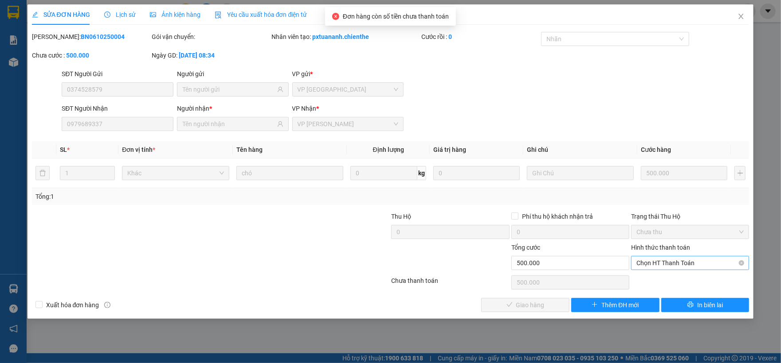
drag, startPoint x: 658, startPoint y: 265, endPoint x: 658, endPoint y: 273, distance: 8.4
click at [658, 269] on span "Chọn HT Thanh Toán" at bounding box center [689, 263] width 107 height 13
click at [657, 277] on div "Tại văn phòng" at bounding box center [689, 282] width 107 height 10
type input "0"
click at [550, 307] on button "Giao hàng" at bounding box center [525, 305] width 88 height 14
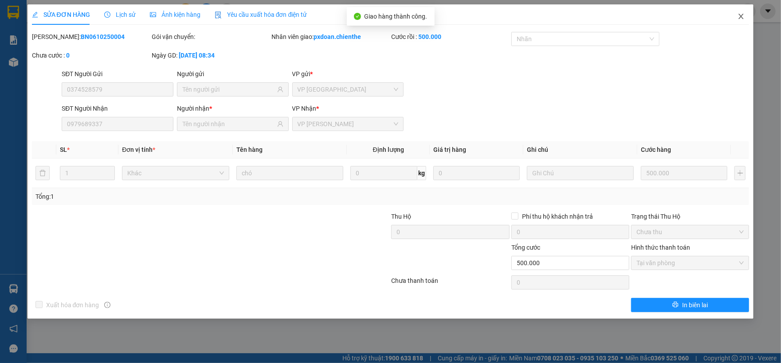
click at [742, 19] on icon "close" at bounding box center [740, 16] width 7 height 7
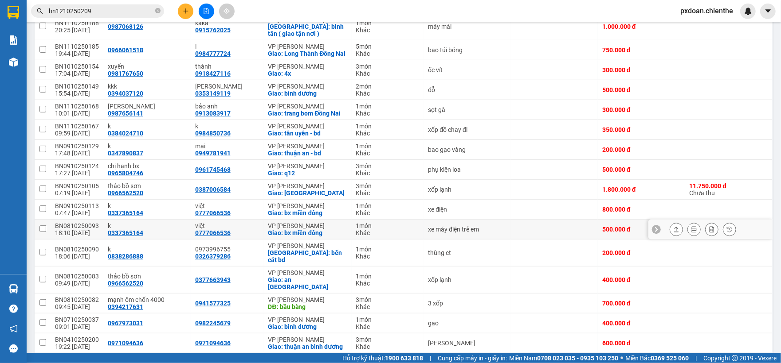
scroll to position [295, 0]
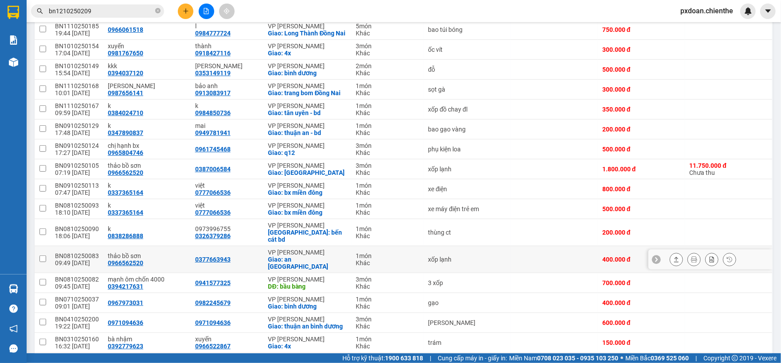
click at [673, 258] on icon at bounding box center [676, 260] width 6 height 6
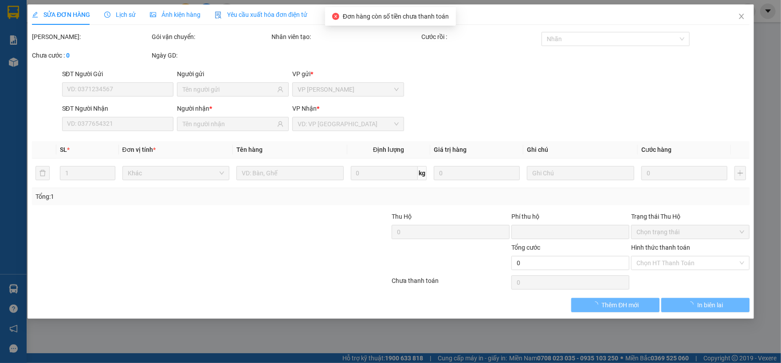
type input "0966562520"
type input "thảo bồ sơn"
type input "0377663943"
type input "0"
type input "400.000"
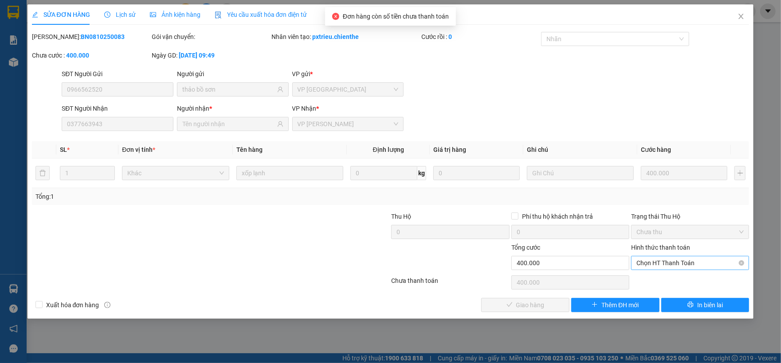
click at [658, 262] on span "Chọn HT Thanh Toán" at bounding box center [689, 263] width 107 height 13
drag, startPoint x: 653, startPoint y: 283, endPoint x: 588, endPoint y: 292, distance: 65.8
click at [644, 282] on div "Tại văn phòng" at bounding box center [689, 282] width 107 height 10
type input "0"
click at [543, 301] on button "Giao hàng" at bounding box center [525, 305] width 88 height 14
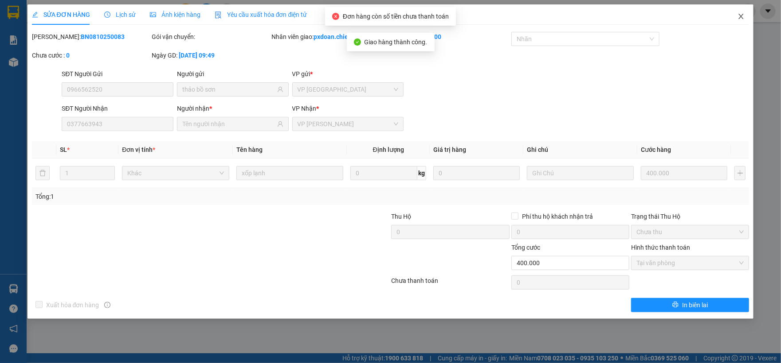
click at [746, 11] on span "Close" at bounding box center [740, 16] width 25 height 25
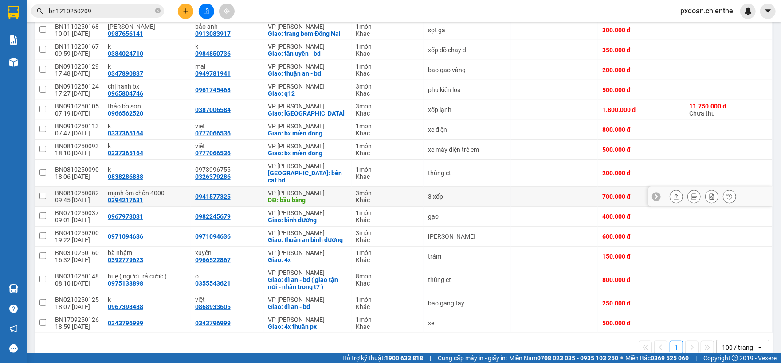
scroll to position [383, 0]
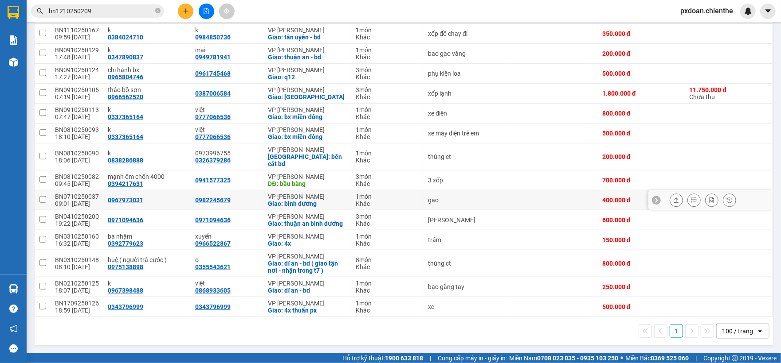
click at [674, 198] on icon at bounding box center [676, 200] width 5 height 5
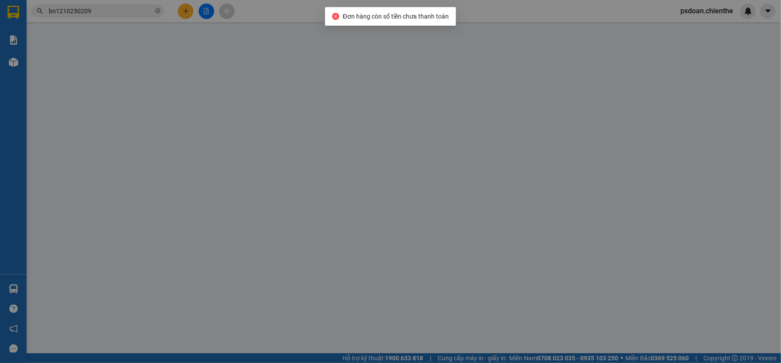
type input "0967973031"
type input "0982245679"
type input "0"
type input "400.000"
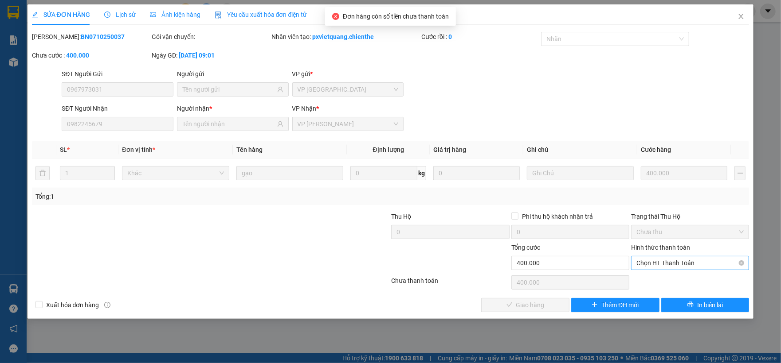
click at [670, 261] on span "Chọn HT Thanh Toán" at bounding box center [689, 263] width 107 height 13
click at [658, 277] on div "Tại văn phòng" at bounding box center [689, 282] width 107 height 10
type input "0"
click at [547, 301] on button "Giao hàng" at bounding box center [525, 305] width 88 height 14
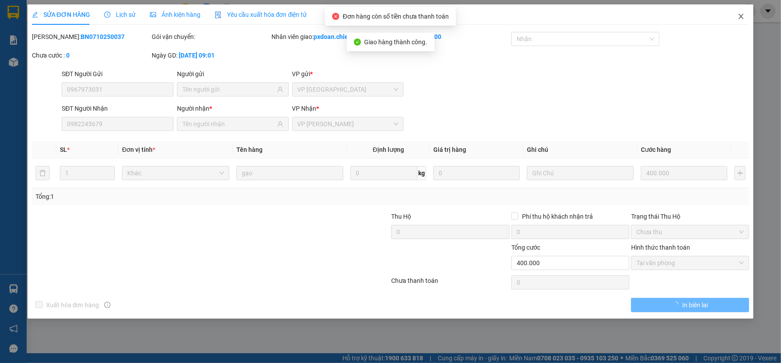
click at [740, 25] on span "Close" at bounding box center [740, 16] width 25 height 25
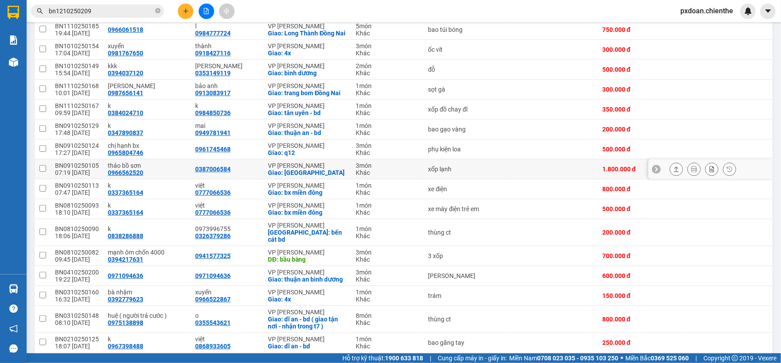
scroll to position [355, 0]
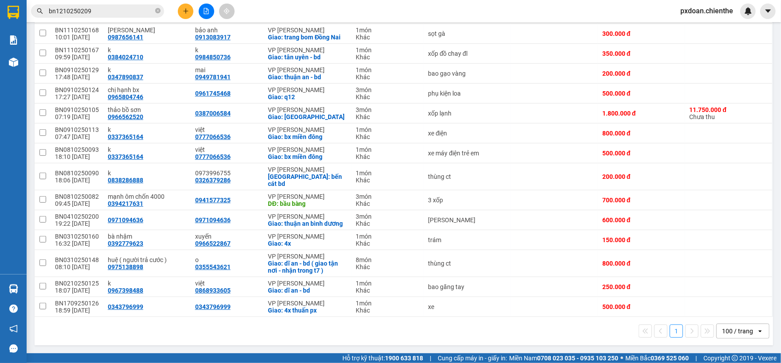
click at [102, 11] on input "bn1210250209" at bounding box center [101, 11] width 105 height 10
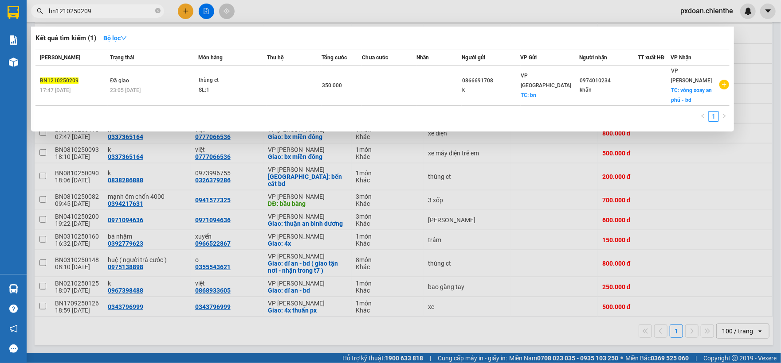
click at [102, 11] on input "bn1210250209" at bounding box center [101, 11] width 105 height 10
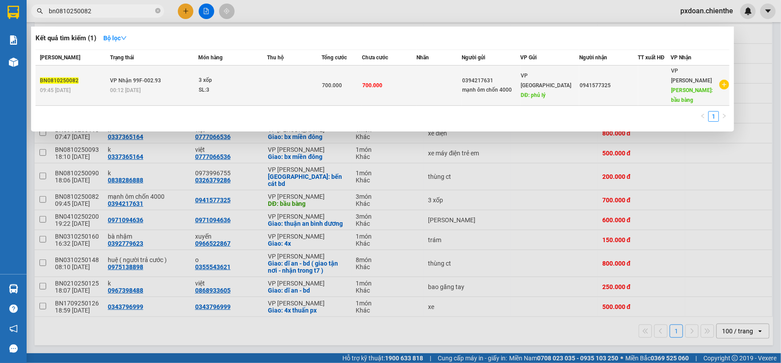
type input "bn0810250082"
click at [270, 80] on td at bounding box center [294, 86] width 54 height 40
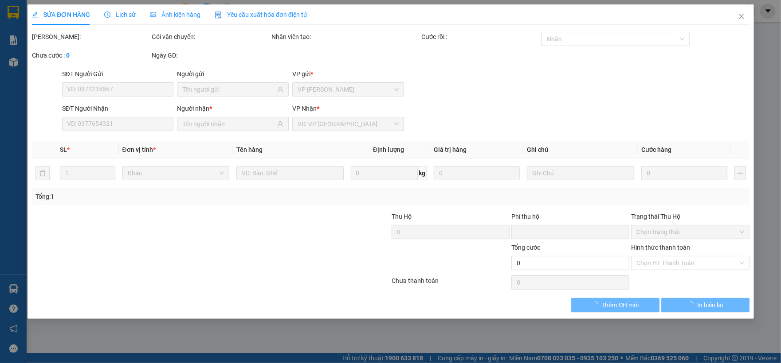
type input "0394217631"
type input "mạnh ôm chốn 4000"
type input "0941577325"
type input "0"
type input "700.000"
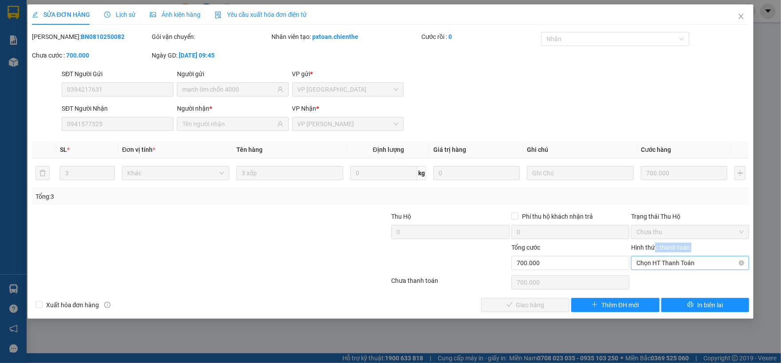
click at [655, 262] on div "Hình thức thanh toán Chọn HT Thanh Toán" at bounding box center [690, 258] width 118 height 31
click at [655, 266] on span "Chọn HT Thanh Toán" at bounding box center [689, 263] width 107 height 13
click at [643, 290] on div "Tại văn phòng Tại văn phòng" at bounding box center [690, 282] width 118 height 18
drag, startPoint x: 663, startPoint y: 265, endPoint x: 663, endPoint y: 273, distance: 8.0
click at [663, 270] on span "Chọn HT Thanh Toán" at bounding box center [689, 263] width 107 height 13
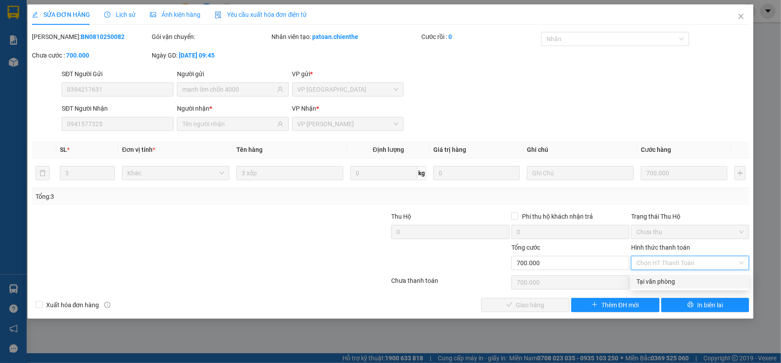
click at [662, 284] on div "Tại văn phòng" at bounding box center [689, 282] width 107 height 10
type input "0"
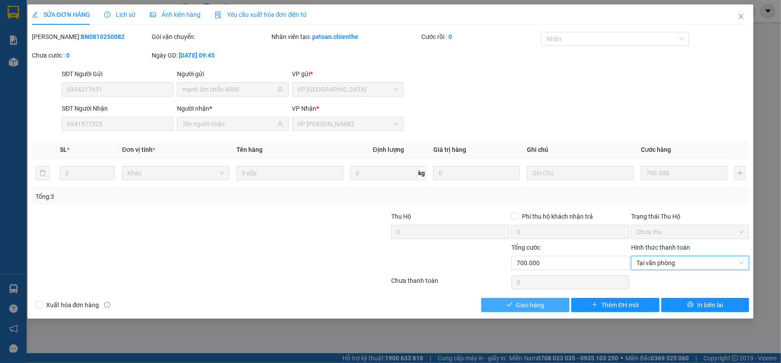
drag, startPoint x: 520, startPoint y: 301, endPoint x: 593, endPoint y: 243, distance: 93.3
click at [520, 301] on span "Giao hàng" at bounding box center [530, 306] width 28 height 10
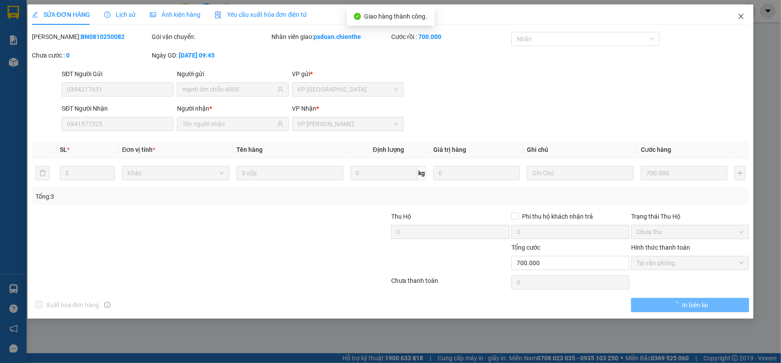
click at [738, 20] on icon "close" at bounding box center [740, 16] width 7 height 7
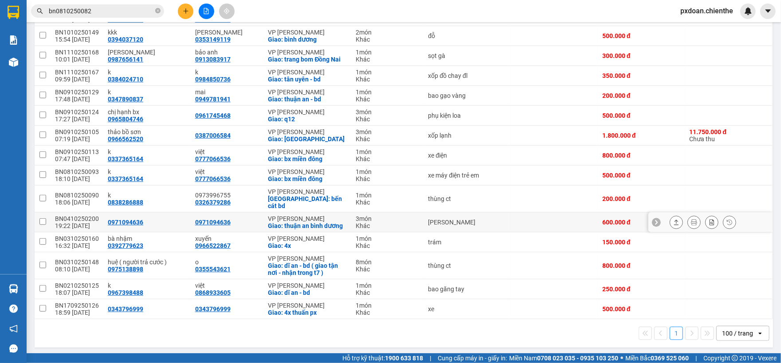
scroll to position [343, 0]
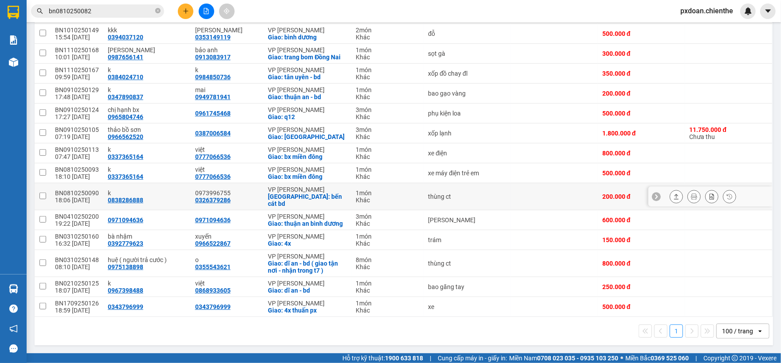
click at [674, 195] on icon at bounding box center [676, 196] width 5 height 5
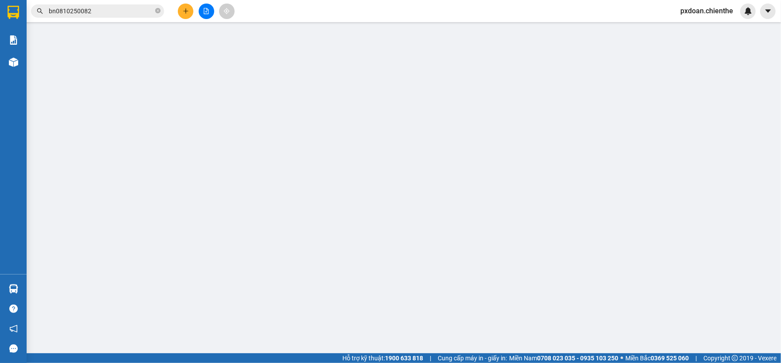
type input "0838286888"
type input "k"
type input "0326379286"
type input "0973996755"
type input "0"
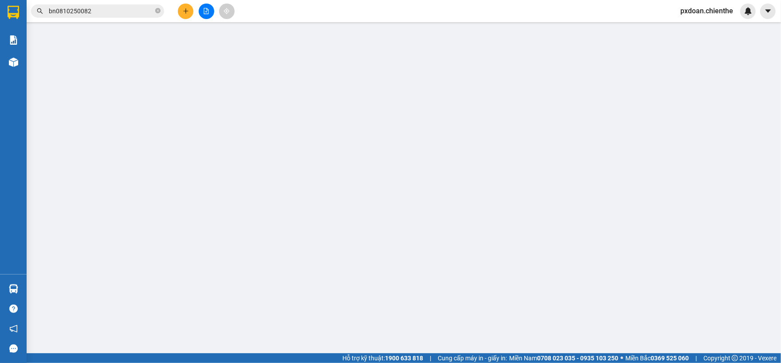
type input "200.000"
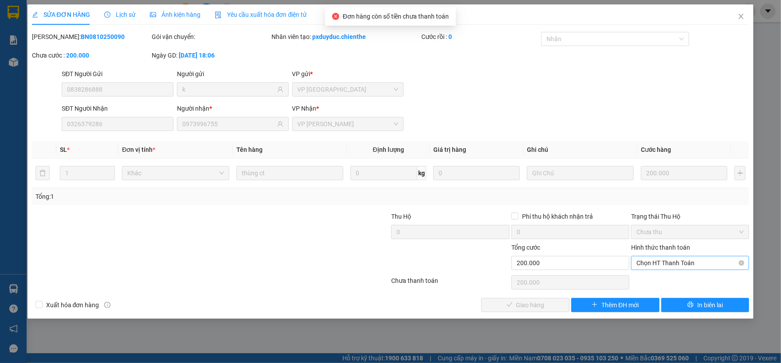
drag, startPoint x: 660, startPoint y: 262, endPoint x: 659, endPoint y: 271, distance: 9.8
click at [660, 267] on span "Chọn HT Thanh Toán" at bounding box center [689, 263] width 107 height 13
drag, startPoint x: 658, startPoint y: 272, endPoint x: 595, endPoint y: 296, distance: 67.3
click at [652, 281] on div "Tại văn phòng" at bounding box center [689, 282] width 107 height 10
type input "0"
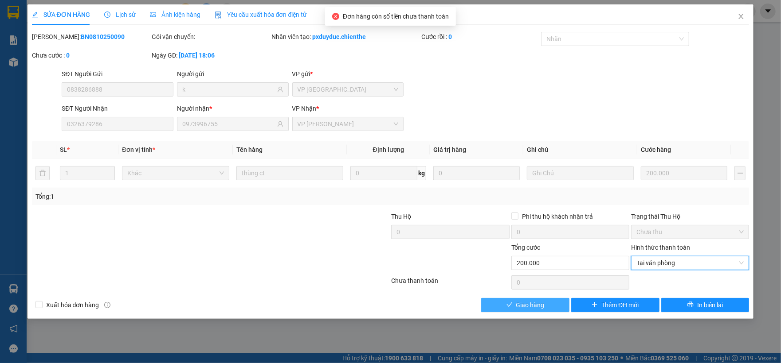
drag, startPoint x: 542, startPoint y: 305, endPoint x: 655, endPoint y: 190, distance: 161.7
click at [543, 305] on span "Giao hàng" at bounding box center [530, 306] width 28 height 10
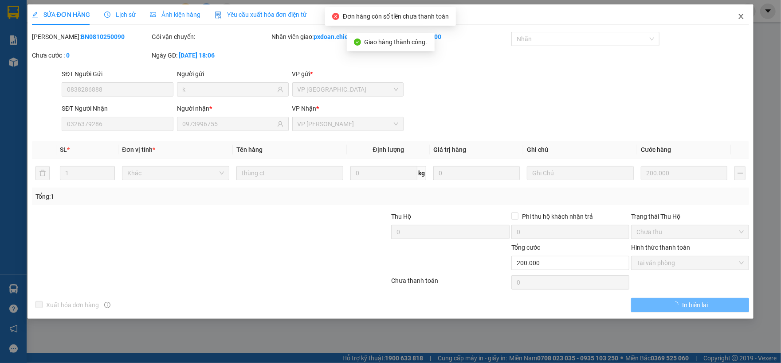
click at [736, 20] on span "Close" at bounding box center [740, 16] width 25 height 25
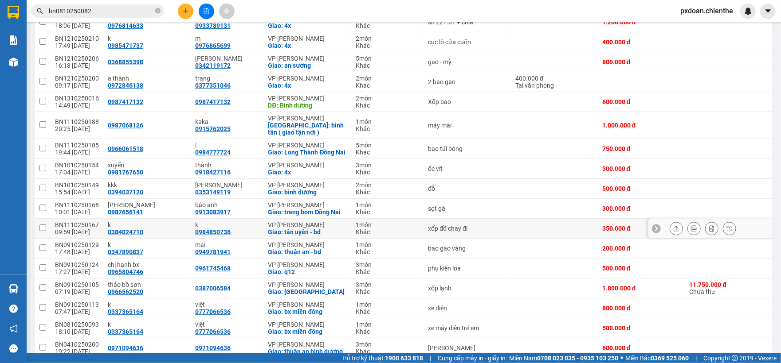
scroll to position [177, 0]
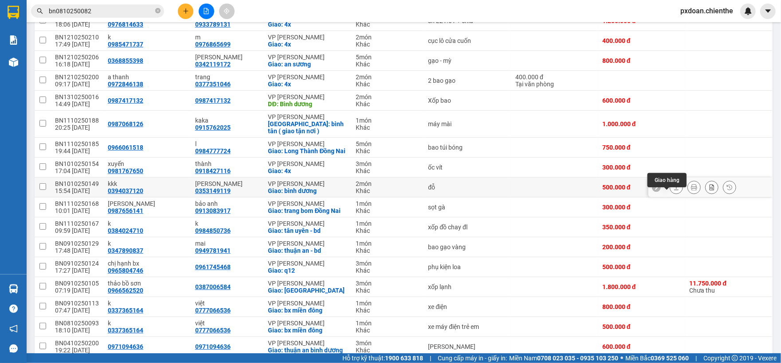
click at [674, 190] on icon at bounding box center [676, 187] width 5 height 5
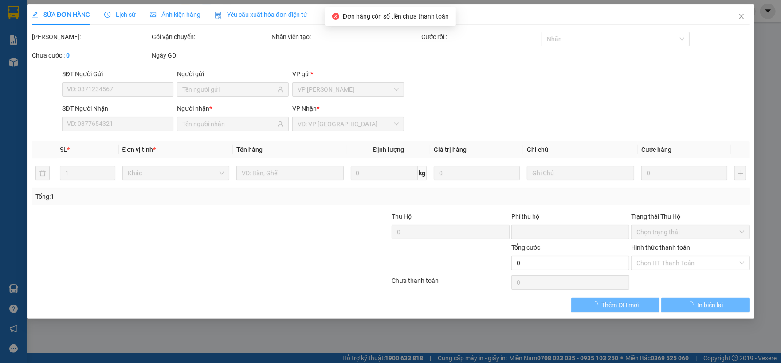
type input "0394037120"
type input "kkk"
type input "0353149119"
type input "[PERSON_NAME]"
type input "0"
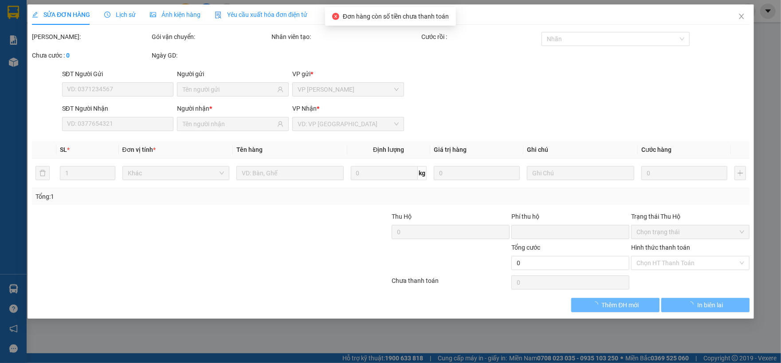
type input "500.000"
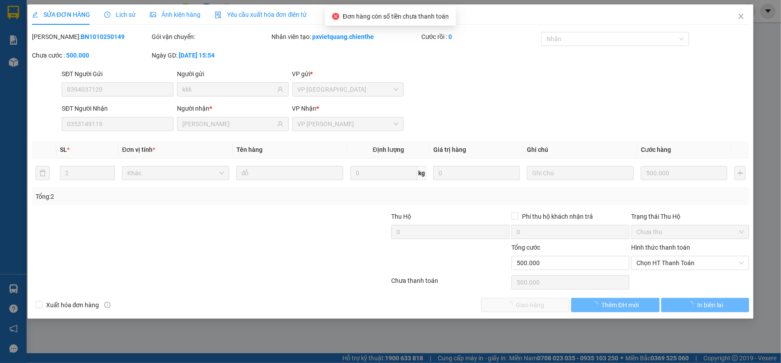
drag, startPoint x: 667, startPoint y: 267, endPoint x: 662, endPoint y: 275, distance: 9.5
click at [665, 269] on span "Chọn HT Thanh Toán" at bounding box center [689, 263] width 107 height 13
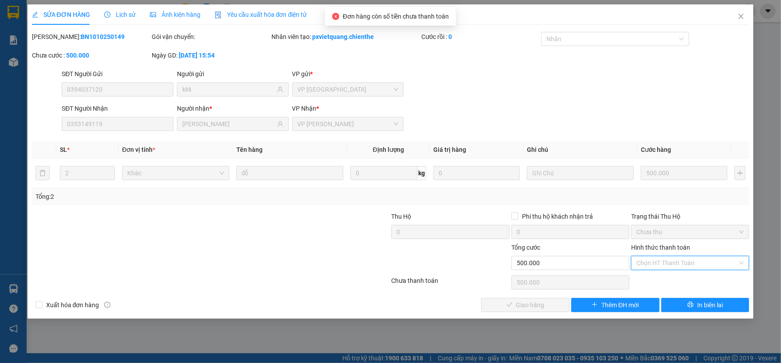
type input "0"
click at [541, 307] on span "Giao hàng" at bounding box center [530, 306] width 28 height 10
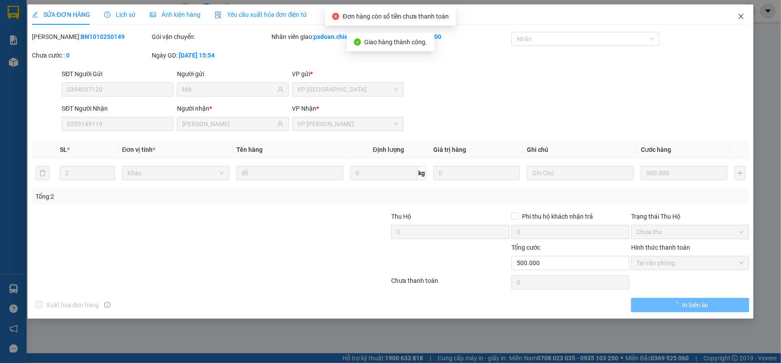
click at [738, 24] on span "Close" at bounding box center [740, 16] width 25 height 25
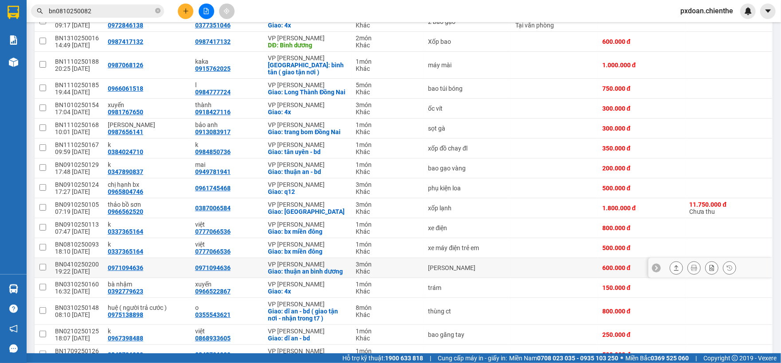
scroll to position [295, 0]
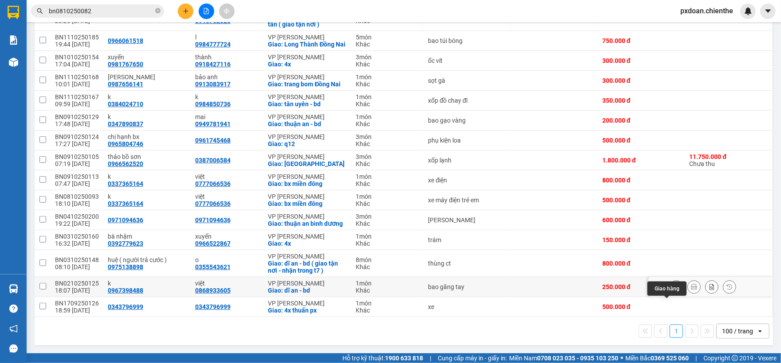
click at [673, 290] on icon at bounding box center [676, 287] width 6 height 6
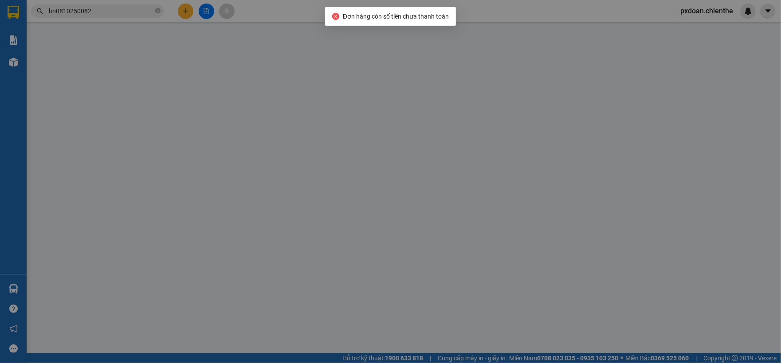
type input "0967398488"
type input "k"
type input "0868933605"
type input "việt"
type input "0"
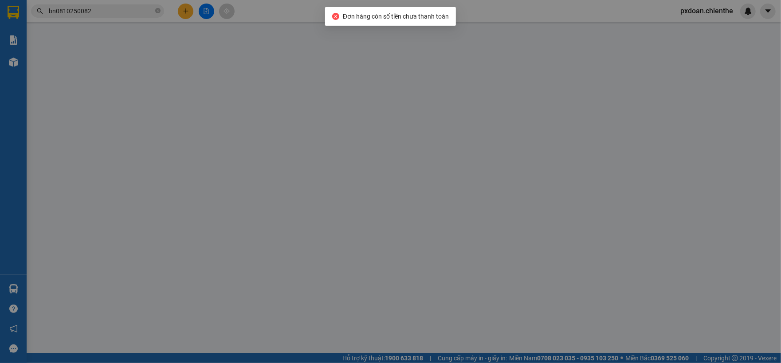
type input "250.000"
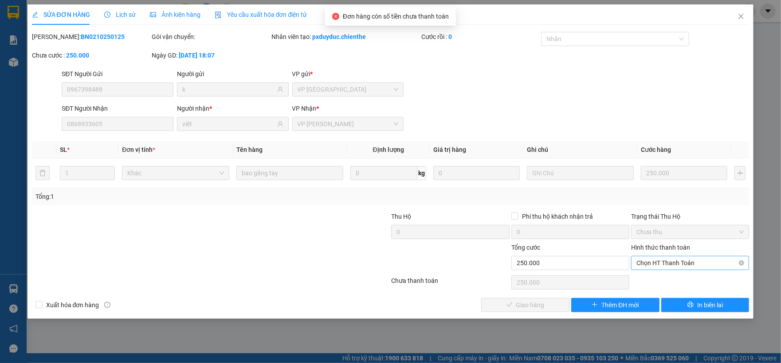
click at [681, 268] on span "Chọn HT Thanh Toán" at bounding box center [689, 263] width 107 height 13
drag, startPoint x: 676, startPoint y: 277, endPoint x: 616, endPoint y: 294, distance: 62.6
click at [671, 282] on div "Tại văn phòng" at bounding box center [689, 282] width 107 height 10
type input "0"
click at [545, 304] on button "Giao hàng" at bounding box center [525, 305] width 88 height 14
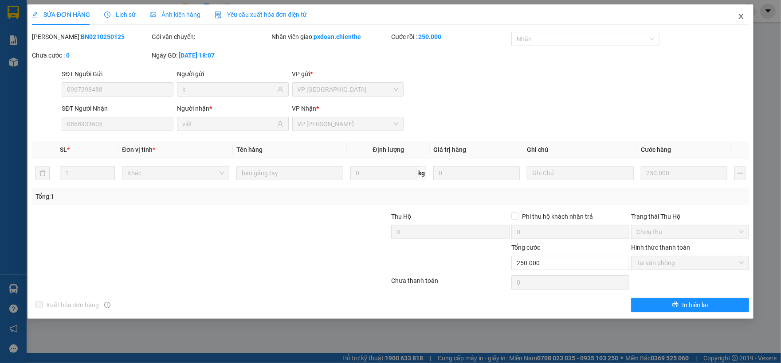
click at [742, 20] on icon "close" at bounding box center [740, 16] width 7 height 7
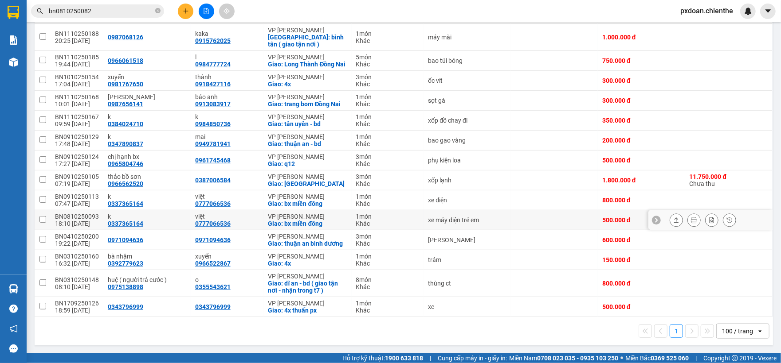
scroll to position [282, 0]
click at [673, 137] on icon at bounding box center [676, 140] width 6 height 6
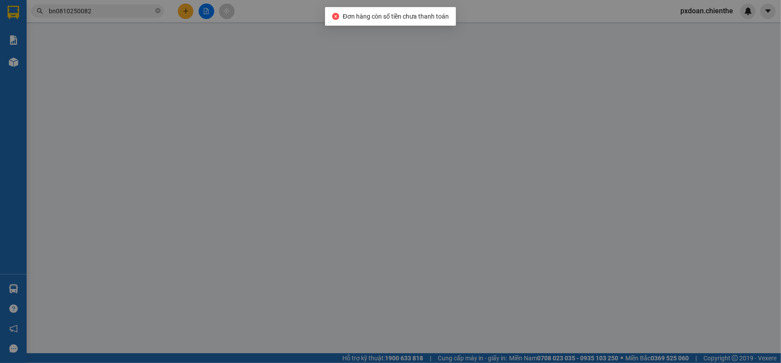
type input "0347890837"
type input "k"
type input "0949781941"
type input "mai"
type input "0"
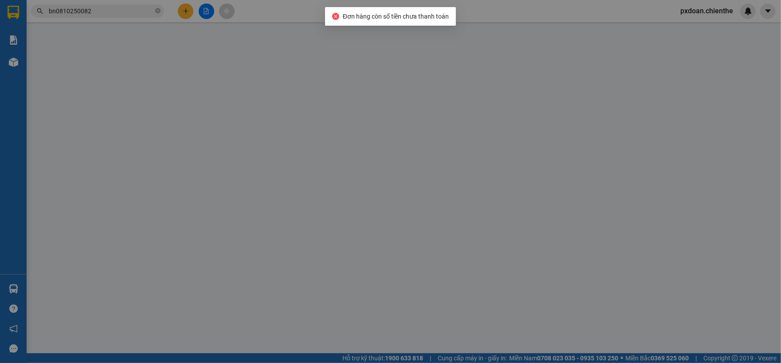
type input "200.000"
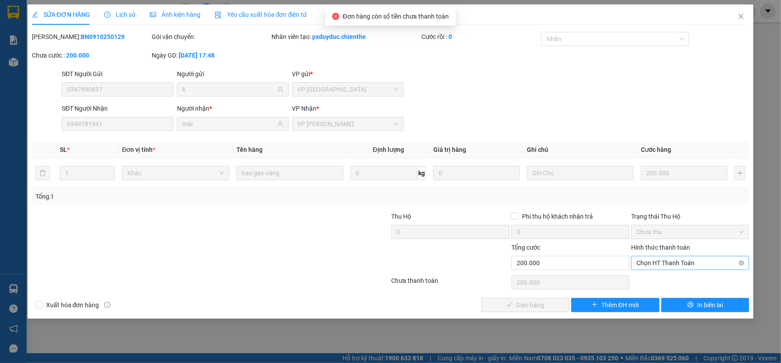
click at [652, 265] on span "Chọn HT Thanh Toán" at bounding box center [689, 263] width 107 height 13
click at [651, 278] on div "Tại văn phòng" at bounding box center [690, 282] width 118 height 14
type input "0"
click at [518, 307] on span "Giao hàng" at bounding box center [530, 306] width 28 height 10
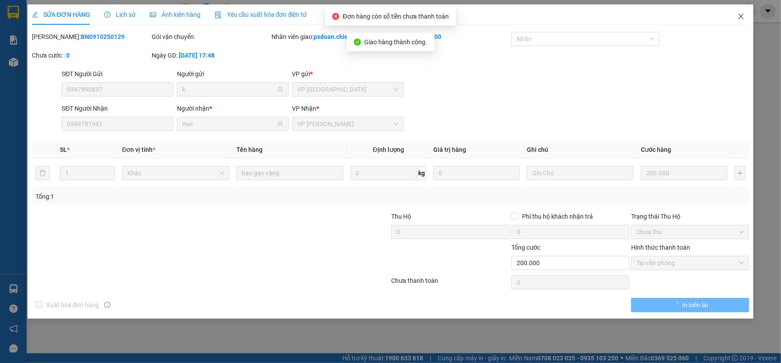
click at [741, 18] on icon "close" at bounding box center [740, 16] width 7 height 7
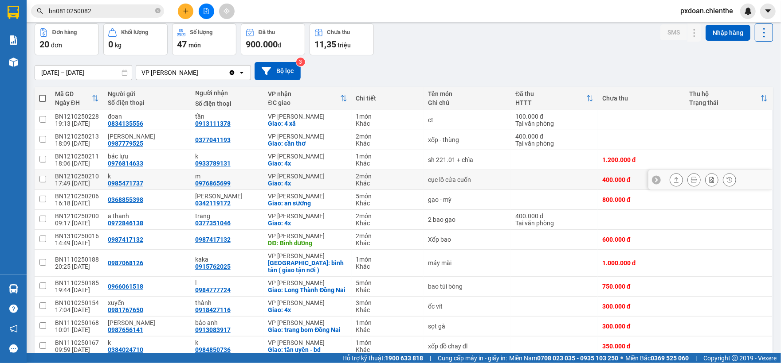
scroll to position [59, 0]
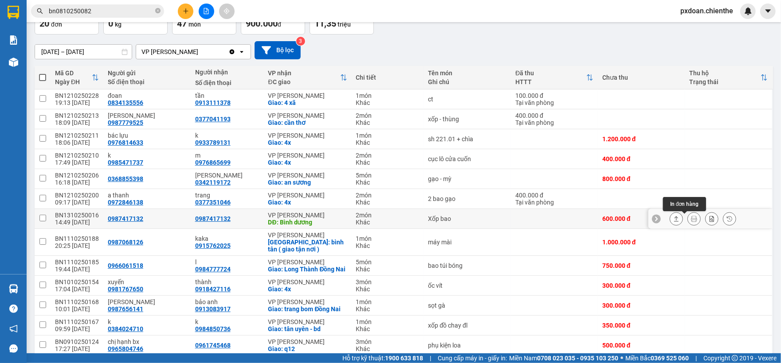
click at [673, 221] on icon at bounding box center [676, 219] width 6 height 6
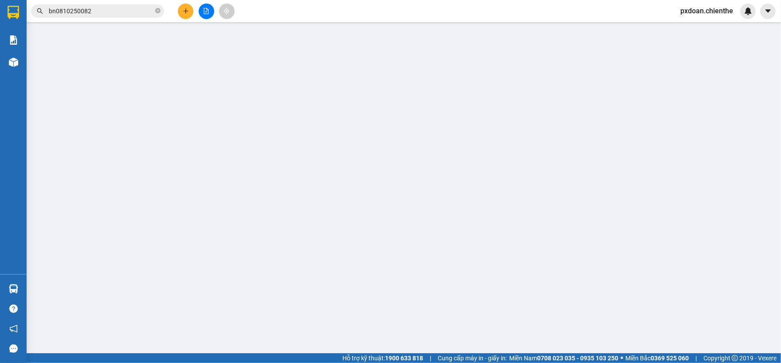
type input "0987417132"
type input "0"
type input "600.000"
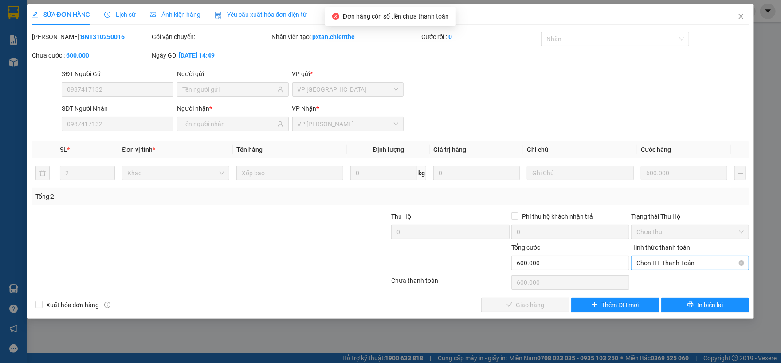
click at [674, 260] on span "Chọn HT Thanh Toán" at bounding box center [689, 263] width 107 height 13
drag, startPoint x: 671, startPoint y: 273, endPoint x: 664, endPoint y: 279, distance: 9.4
click at [667, 277] on div "Total Paid Fee 0 Total UnPaid Fee 600.000 Cash Collection Total Fee Mã ĐH: BN13…" at bounding box center [390, 172] width 717 height 281
drag, startPoint x: 665, startPoint y: 263, endPoint x: 665, endPoint y: 281, distance: 17.7
click at [665, 269] on span "Chọn HT Thanh Toán" at bounding box center [689, 263] width 107 height 13
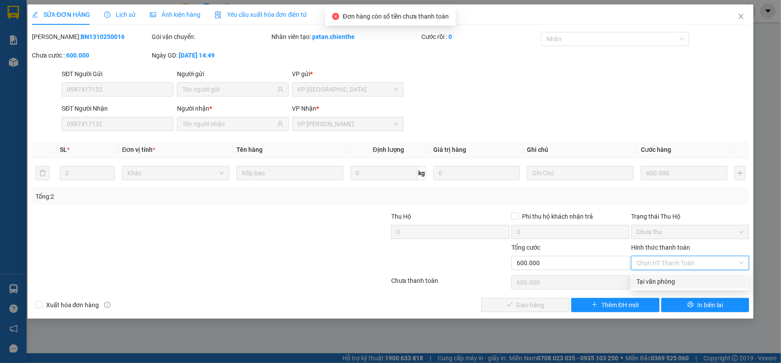
click at [665, 281] on div "Tại văn phòng" at bounding box center [689, 282] width 107 height 10
type input "0"
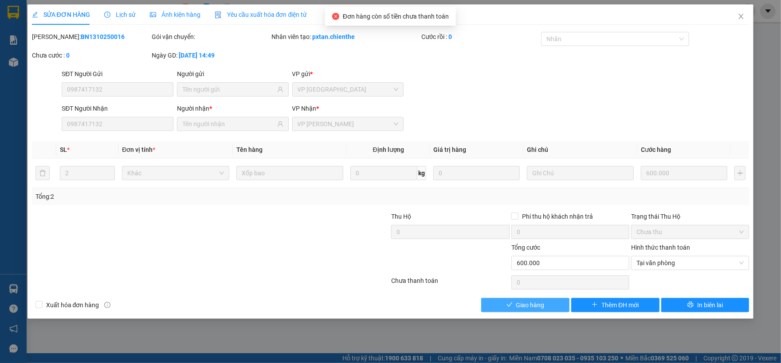
drag, startPoint x: 535, startPoint y: 308, endPoint x: 699, endPoint y: 139, distance: 236.7
click at [536, 308] on span "Giao hàng" at bounding box center [530, 306] width 28 height 10
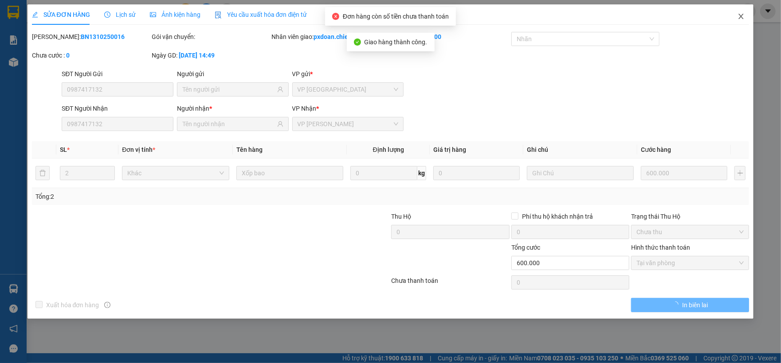
click at [745, 12] on span "Close" at bounding box center [740, 16] width 25 height 25
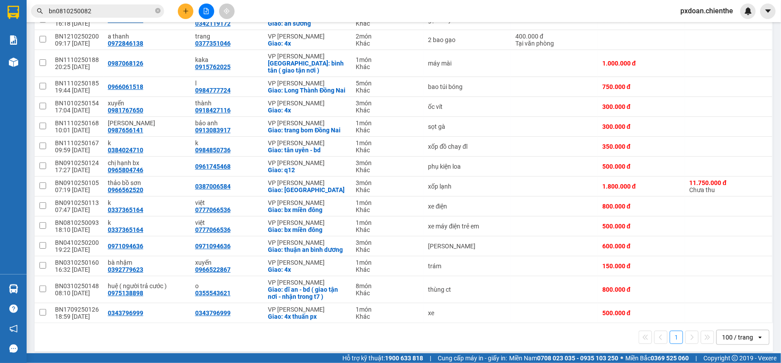
scroll to position [242, 0]
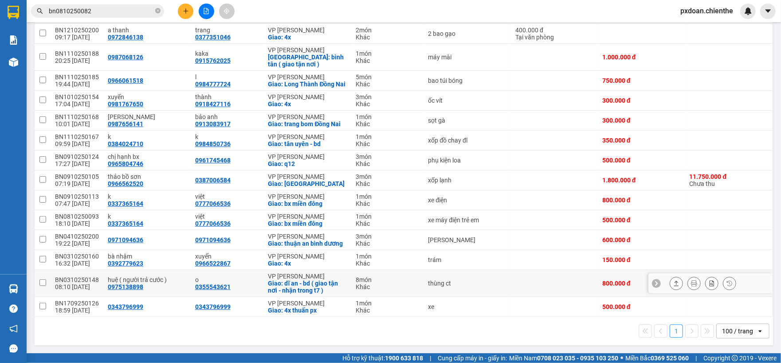
click at [674, 286] on icon at bounding box center [676, 283] width 5 height 5
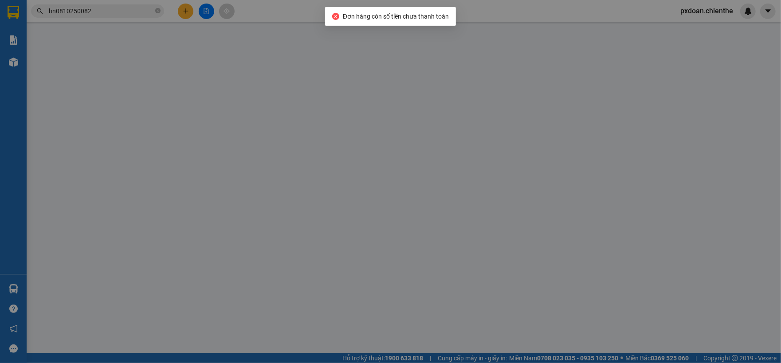
type input "0975138898"
type input "huệ ( người trả cước )"
type input "0355543621"
type input "o"
type input "0"
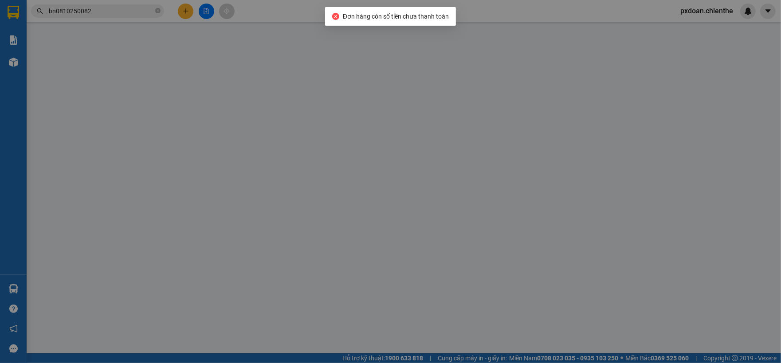
type input "800.000"
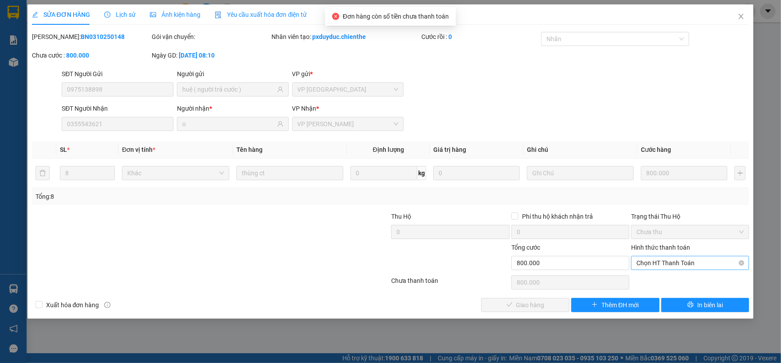
click at [665, 269] on span "Chọn HT Thanh Toán" at bounding box center [689, 263] width 107 height 13
drag, startPoint x: 665, startPoint y: 269, endPoint x: 587, endPoint y: 295, distance: 82.1
click at [660, 280] on div "Tại văn phòng" at bounding box center [689, 282] width 107 height 10
type input "0"
drag, startPoint x: 526, startPoint y: 303, endPoint x: 596, endPoint y: 254, distance: 86.2
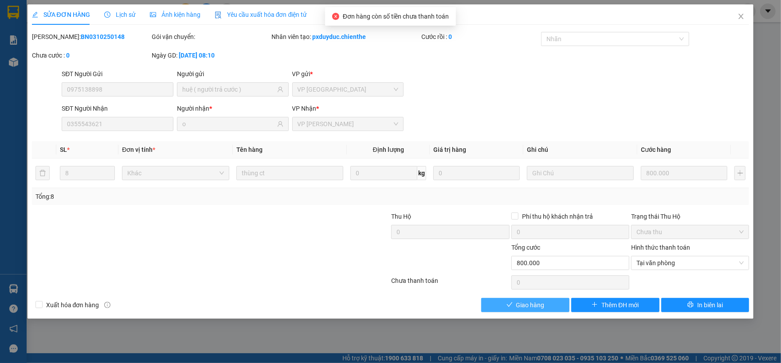
click at [528, 302] on span "Giao hàng" at bounding box center [530, 306] width 28 height 10
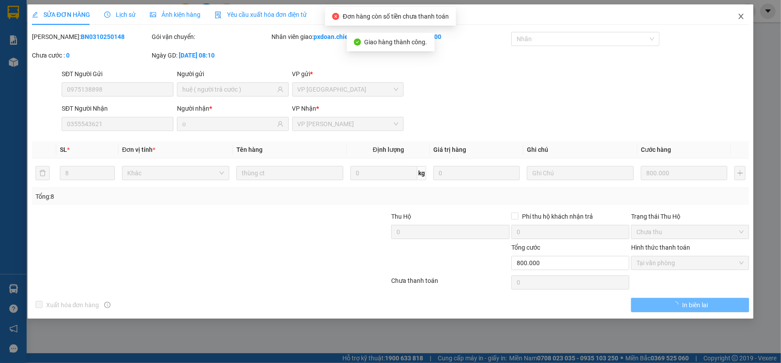
click at [734, 19] on span "Close" at bounding box center [740, 16] width 25 height 25
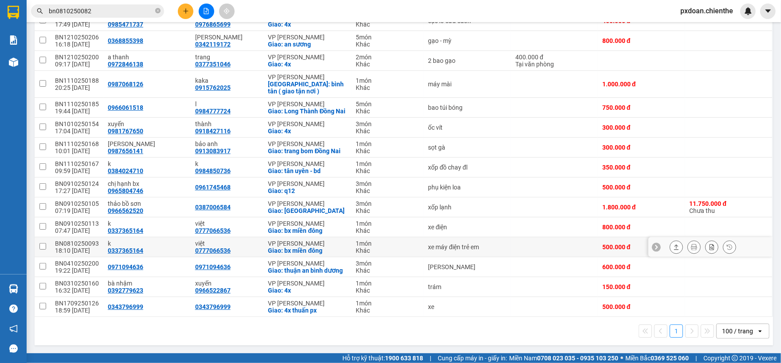
scroll to position [215, 0]
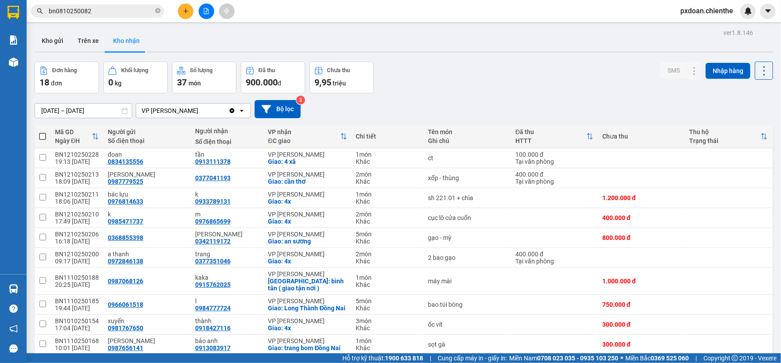
scroll to position [215, 0]
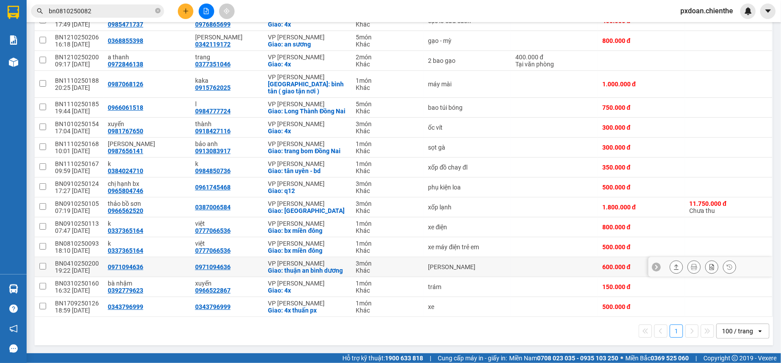
click at [92, 260] on div "BN0410250200" at bounding box center [77, 263] width 44 height 7
checkbox input "false"
copy div "BN0410250200"
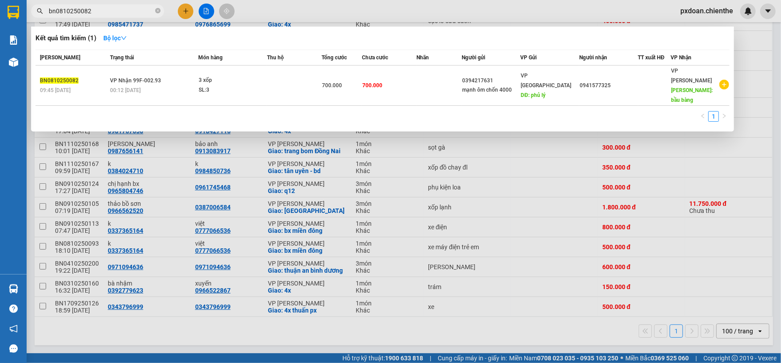
click at [98, 13] on input "bn0810250082" at bounding box center [101, 11] width 105 height 10
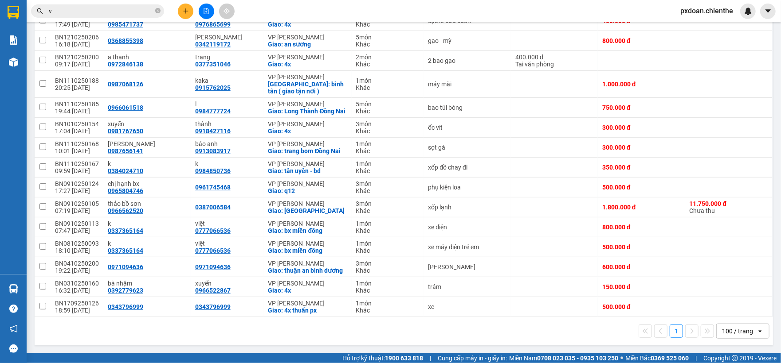
type input "v"
click at [160, 8] on span "v" at bounding box center [97, 10] width 133 height 13
click at [155, 8] on icon "close-circle" at bounding box center [157, 10] width 5 height 5
paste input "BN0410250200"
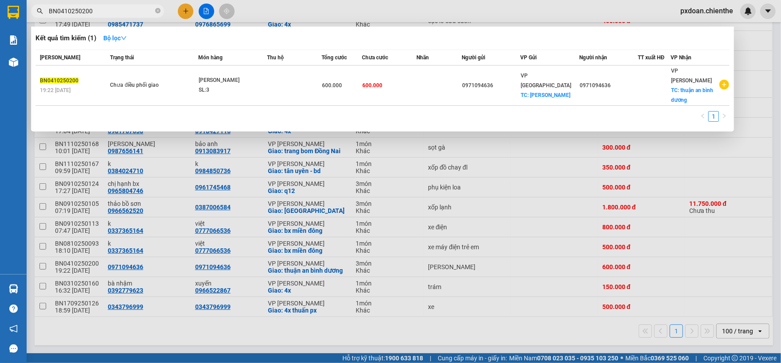
type input "BN0410250200"
click at [228, 76] on div "[PERSON_NAME]" at bounding box center [232, 81] width 66 height 10
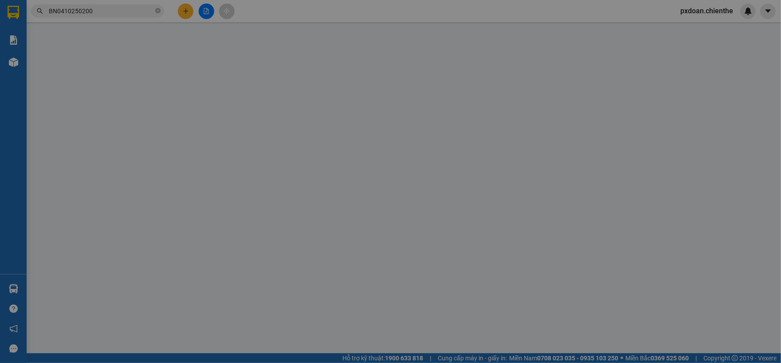
type input "0971094636"
type input "0"
type input "600.000"
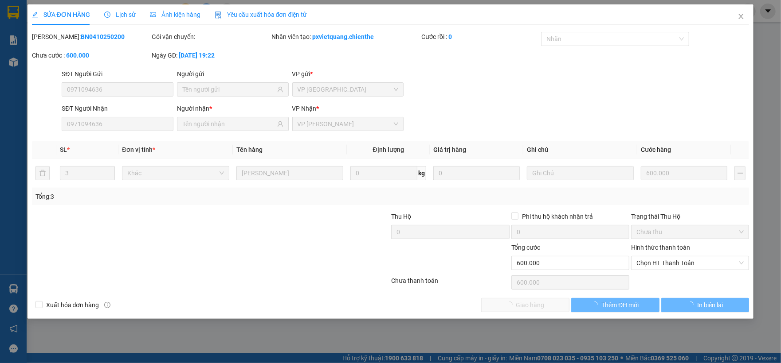
click at [140, 15] on div "SỬA ĐƠN HÀNG Lịch sử Ảnh kiện hàng Yêu cầu xuất hóa đơn điện tử" at bounding box center [169, 14] width 275 height 20
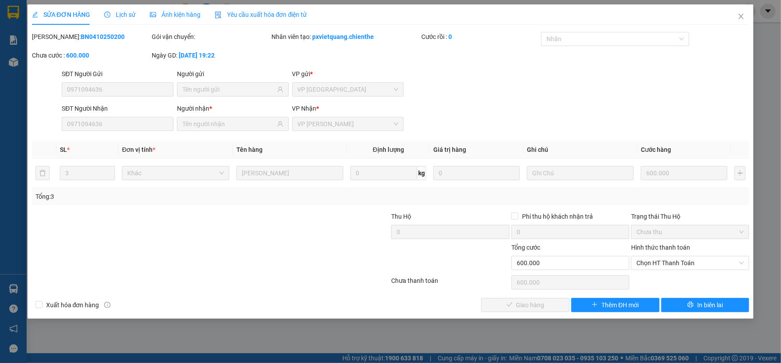
click at [129, 14] on span "Lịch sử" at bounding box center [119, 14] width 31 height 7
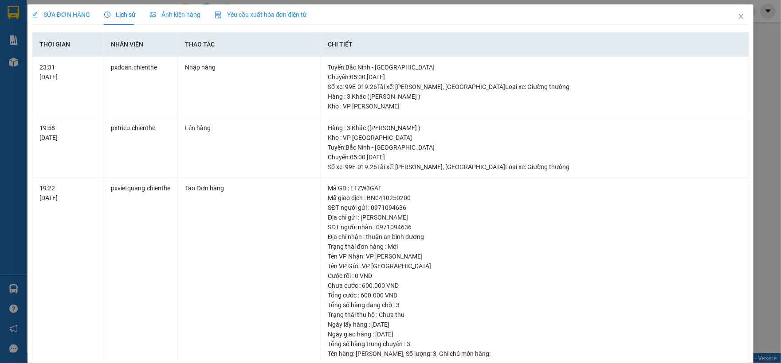
click at [160, 18] on span "Ảnh kiện hàng" at bounding box center [175, 14] width 51 height 7
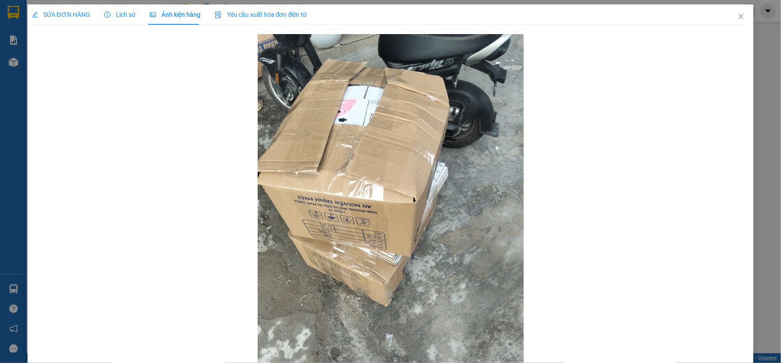
click at [61, 7] on div "SỬA ĐƠN HÀNG" at bounding box center [61, 14] width 58 height 20
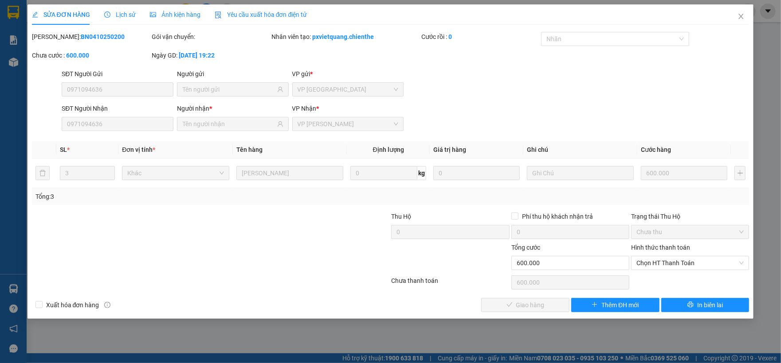
click at [125, 15] on span "Lịch sử" at bounding box center [119, 14] width 31 height 7
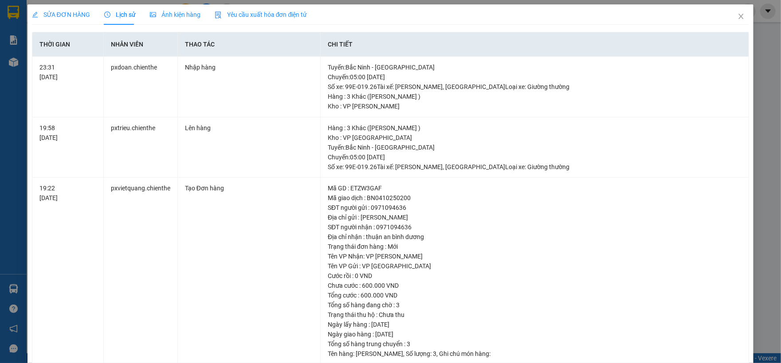
click at [73, 9] on div "SỬA ĐƠN HÀNG" at bounding box center [61, 14] width 58 height 20
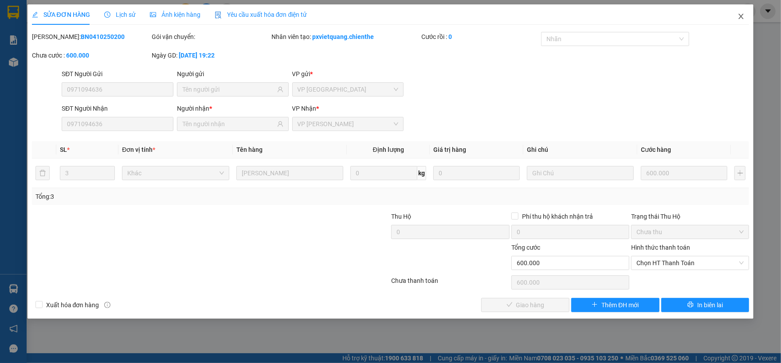
click at [736, 13] on span "Close" at bounding box center [740, 16] width 25 height 25
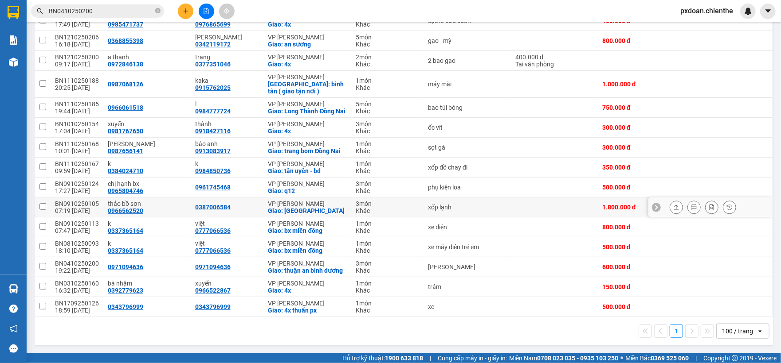
scroll to position [215, 0]
click at [91, 160] on div "BN1110250167" at bounding box center [77, 163] width 44 height 7
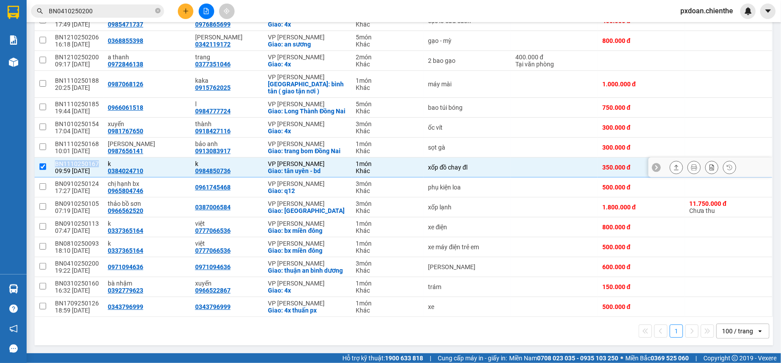
click at [91, 160] on div "BN1110250167" at bounding box center [77, 163] width 44 height 7
checkbox input "false"
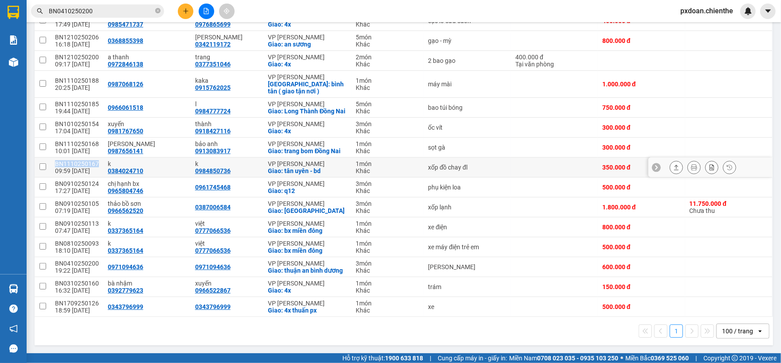
copy div "BN1110250167"
click at [116, 12] on input "BN0410250200" at bounding box center [101, 11] width 105 height 10
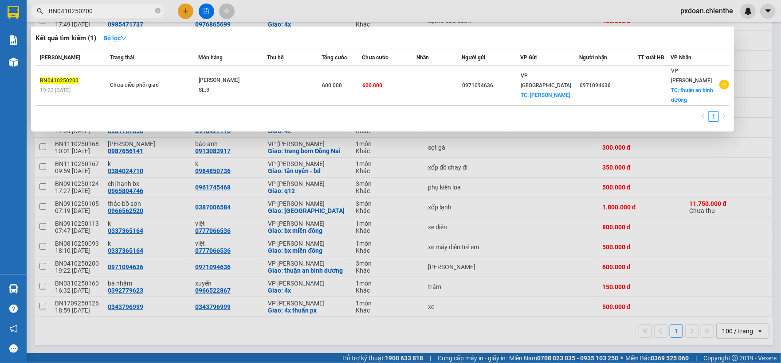
click at [116, 12] on input "BN0410250200" at bounding box center [101, 11] width 105 height 10
paste input "1110250167"
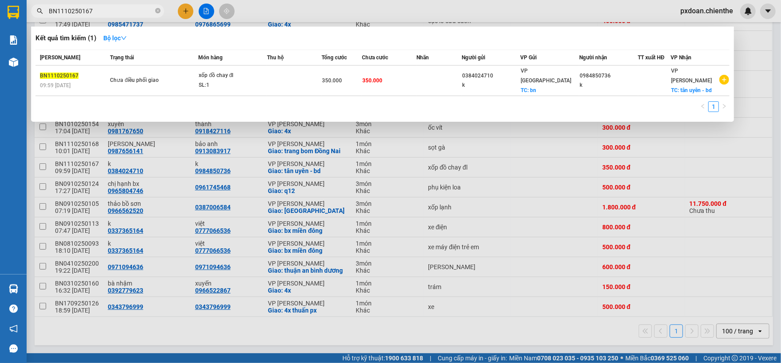
type input "BN1110250167"
click at [236, 82] on div "SL: 1" at bounding box center [232, 86] width 66 height 10
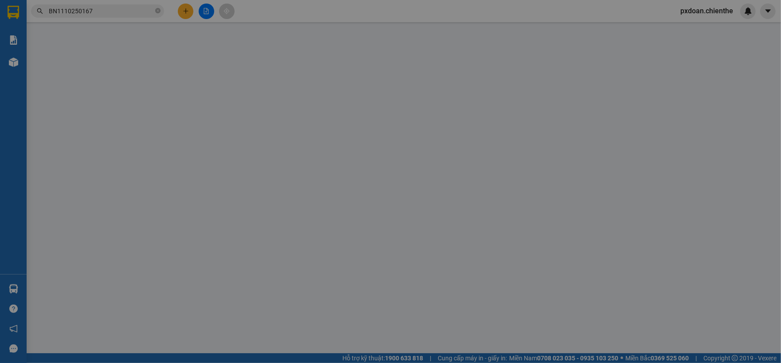
type input "0384024710"
type input "k"
type input "0984850736"
type input "k"
type input "0"
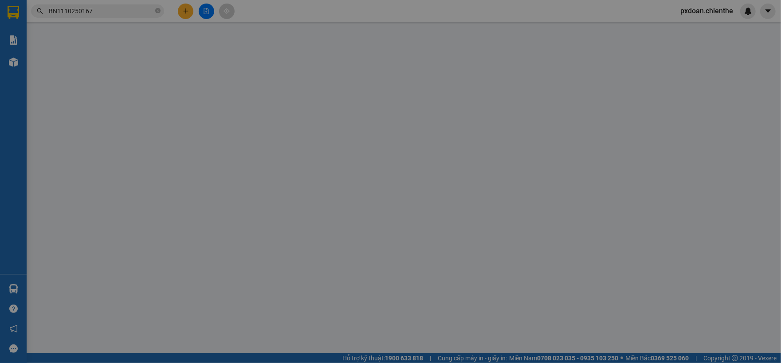
type input "350.000"
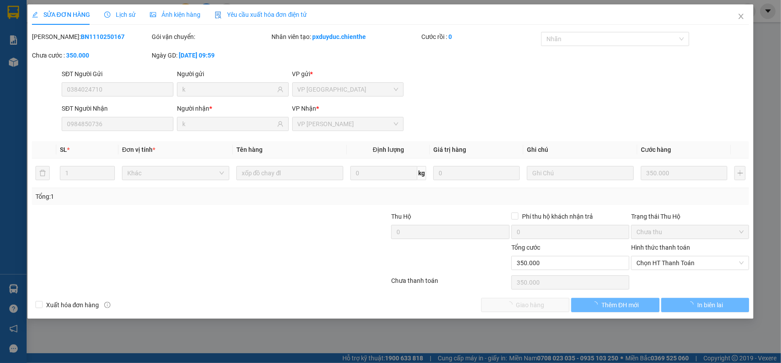
click at [175, 18] on span "Ảnh kiện hàng" at bounding box center [175, 14] width 51 height 7
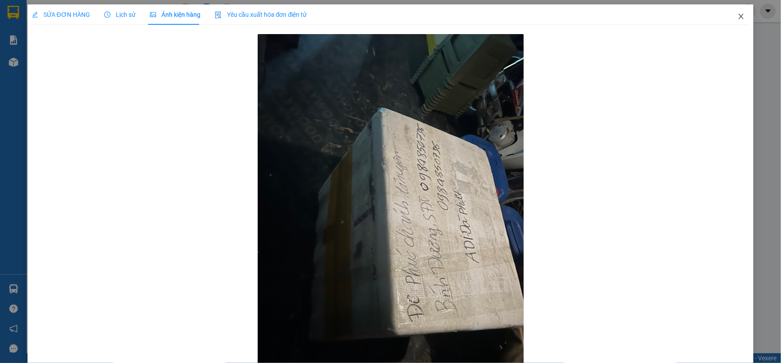
click at [728, 16] on span "Close" at bounding box center [740, 16] width 25 height 25
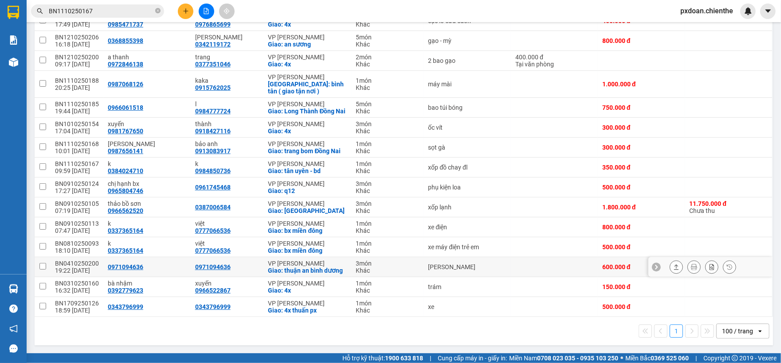
scroll to position [215, 0]
click at [87, 160] on div "BN1110250167" at bounding box center [77, 163] width 44 height 7
checkbox input "false"
copy div "BN1110250167"
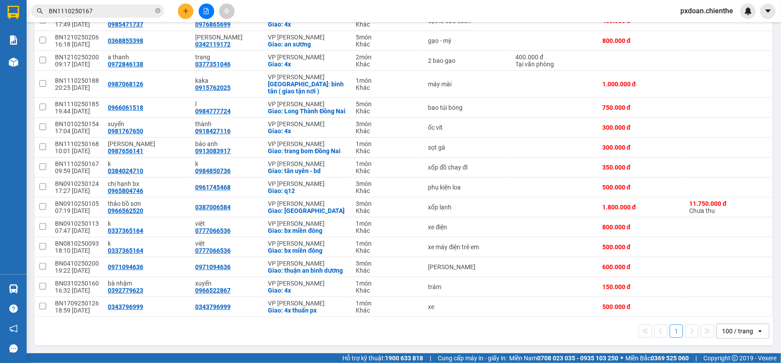
click at [121, 7] on input "BN1110250167" at bounding box center [101, 11] width 105 height 10
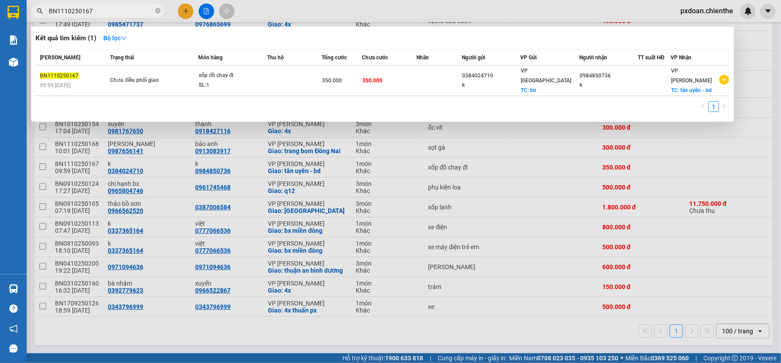
type input "v"
click at [121, 7] on input "v" at bounding box center [101, 11] width 105 height 10
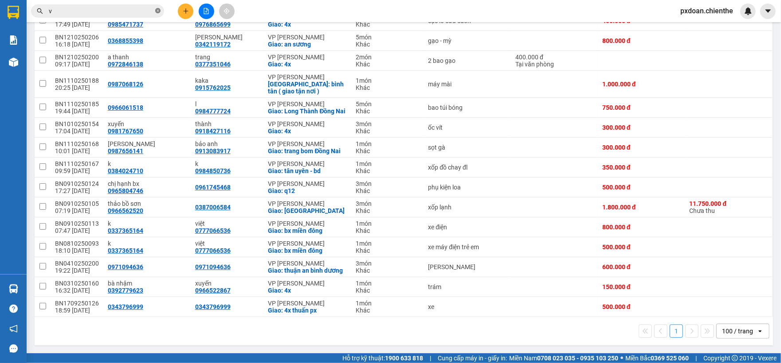
click at [155, 13] on icon "close-circle" at bounding box center [157, 10] width 5 height 5
paste input "BN1110250167"
type input "BN1110250167"
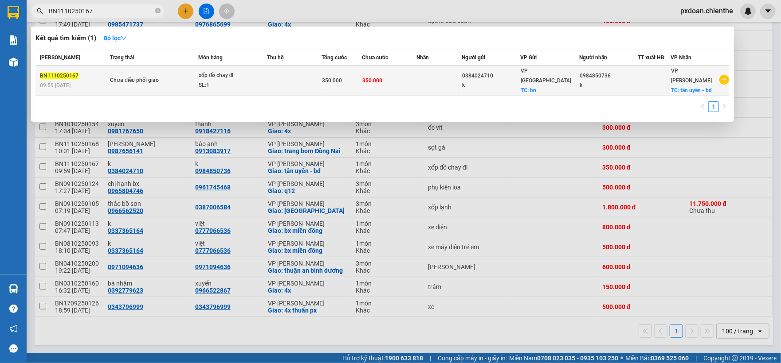
click at [169, 76] on div "Chưa điều phối giao" at bounding box center [143, 81] width 66 height 10
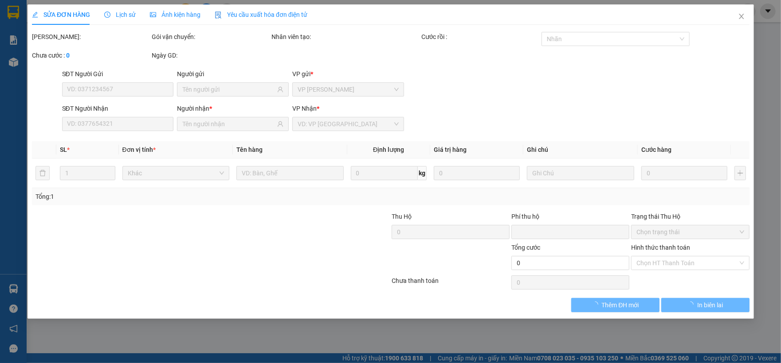
type input "0384024710"
type input "k"
type input "0984850736"
type input "k"
type input "0"
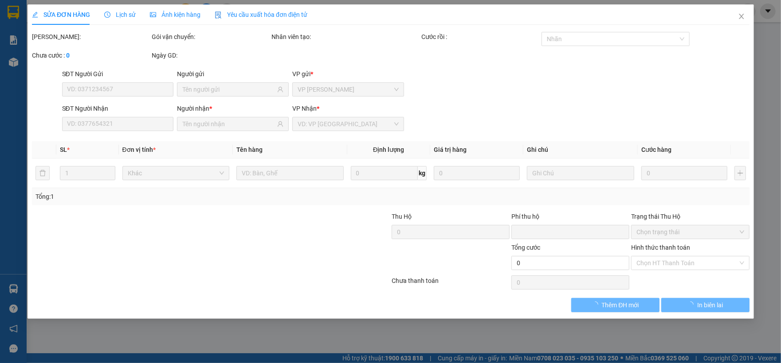
type input "350.000"
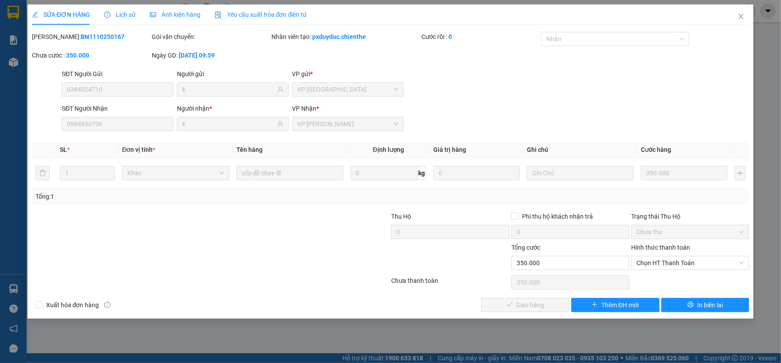
click at [125, 11] on span "Lịch sử" at bounding box center [119, 14] width 31 height 7
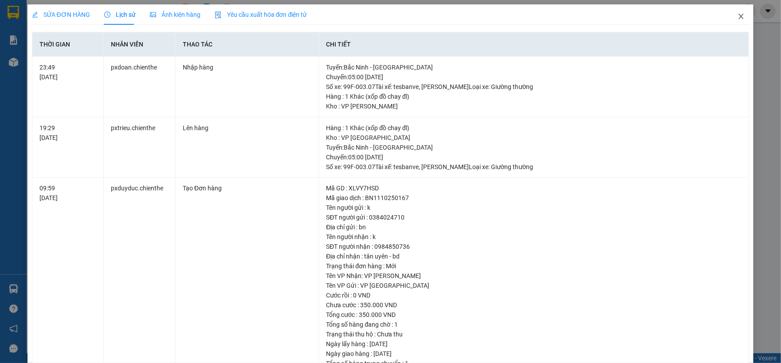
click at [728, 19] on span "Close" at bounding box center [740, 16] width 25 height 25
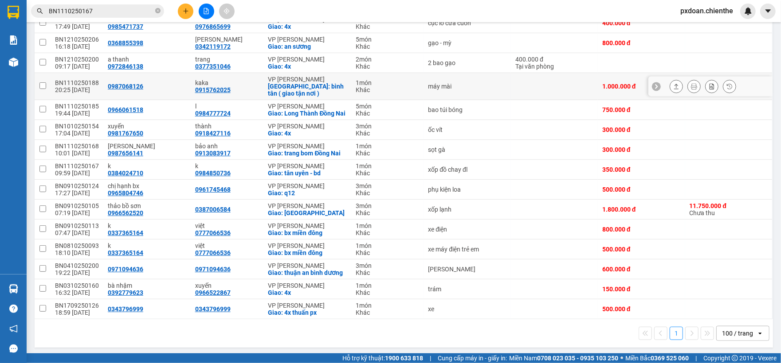
scroll to position [215, 0]
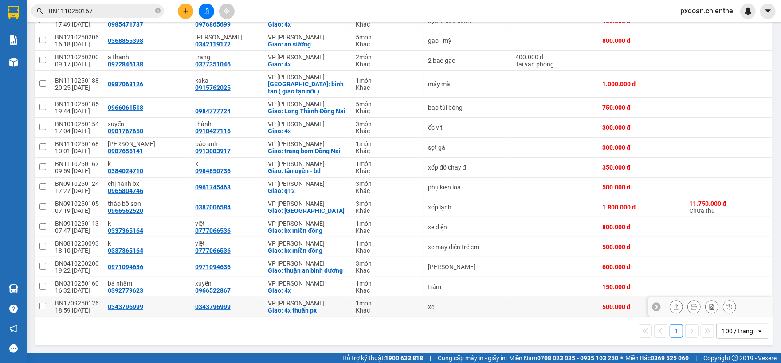
click at [82, 302] on div "BN1709250126" at bounding box center [77, 303] width 44 height 7
checkbox input "false"
click at [672, 308] on button at bounding box center [676, 308] width 12 height 16
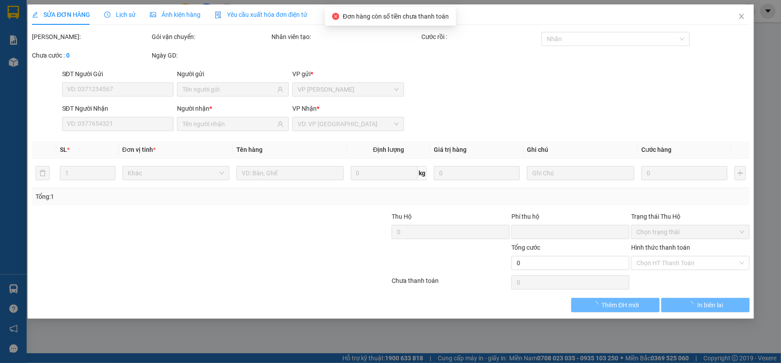
type input "0343796999"
type input "0"
type input "500.000"
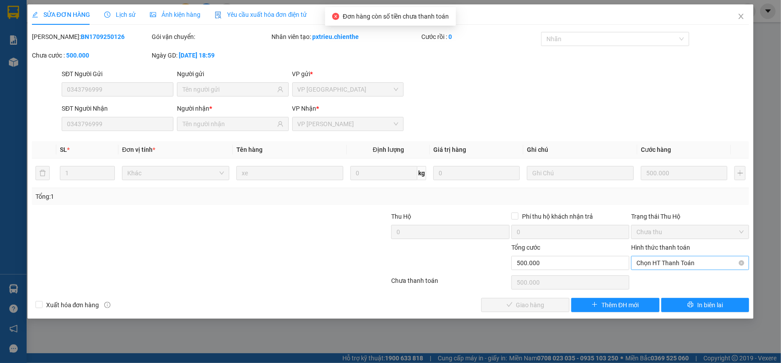
click at [680, 265] on span "Chọn HT Thanh Toán" at bounding box center [689, 263] width 107 height 13
click at [679, 277] on div "Tại văn phòng" at bounding box center [689, 282] width 107 height 10
type input "0"
click at [545, 304] on button "Giao hàng" at bounding box center [525, 305] width 88 height 14
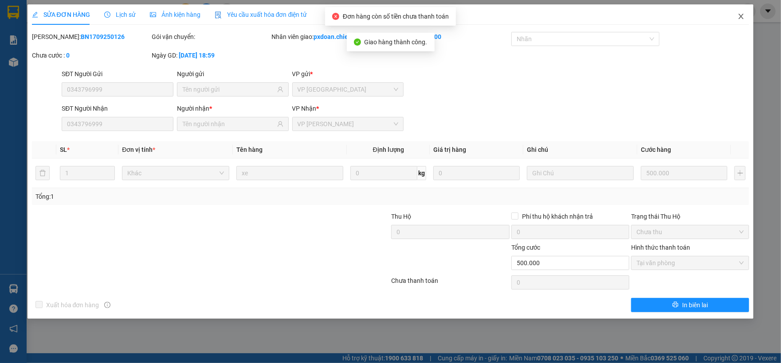
click at [743, 19] on icon "close" at bounding box center [740, 16] width 7 height 7
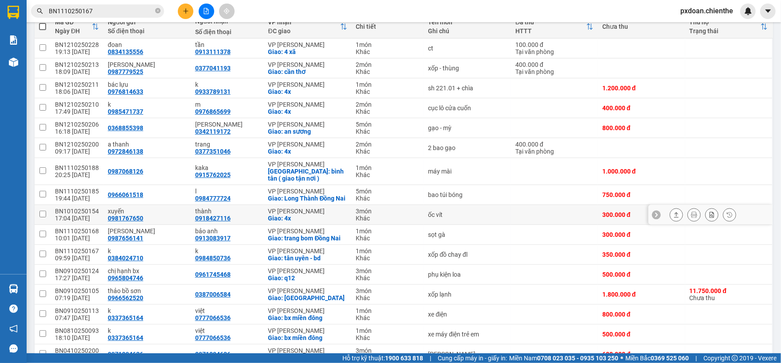
scroll to position [169, 0]
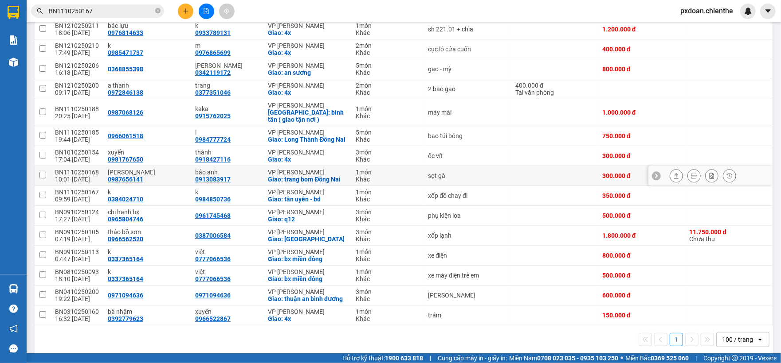
click at [94, 176] on div "BN1110250168" at bounding box center [77, 172] width 44 height 7
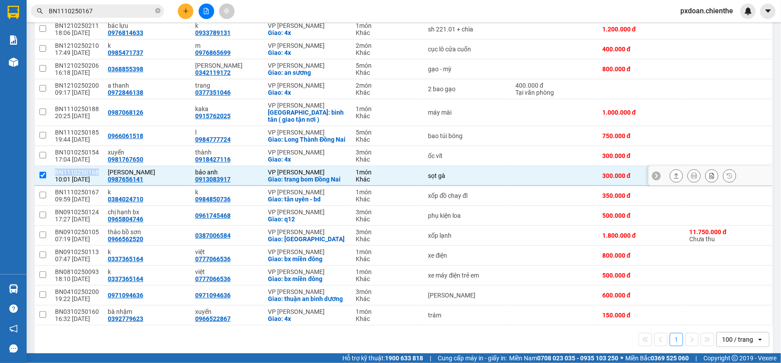
click at [94, 176] on div "BN1110250168" at bounding box center [77, 172] width 44 height 7
checkbox input "false"
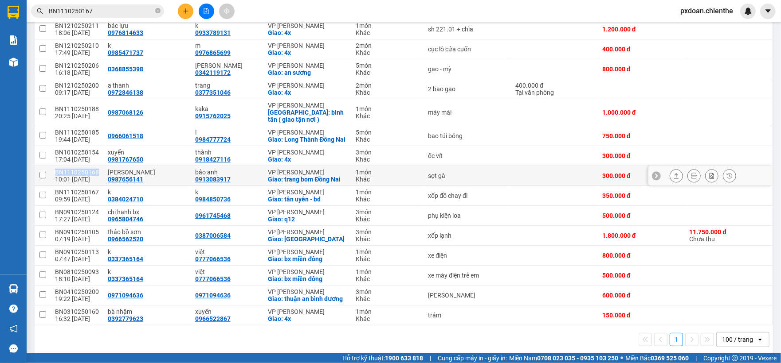
copy div "BN1110250168"
click at [141, 9] on input "BN1110250167" at bounding box center [101, 11] width 105 height 10
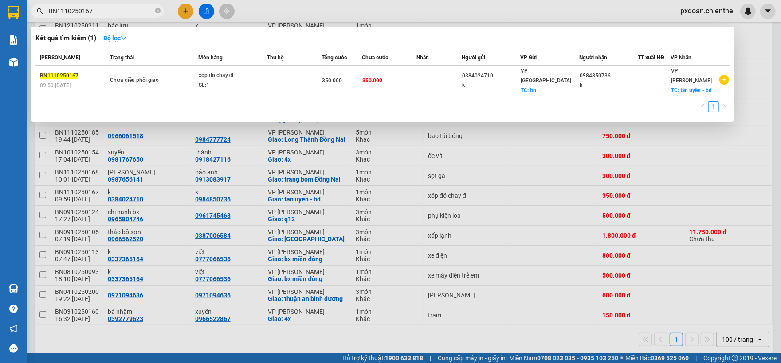
paste input "8"
click at [141, 9] on input "BN1110250167" at bounding box center [101, 11] width 105 height 10
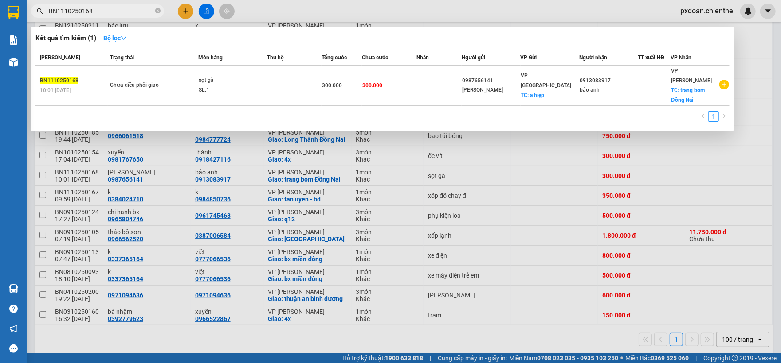
type input "BN1110250168"
click at [259, 76] on div "sọt gà" at bounding box center [232, 81] width 66 height 10
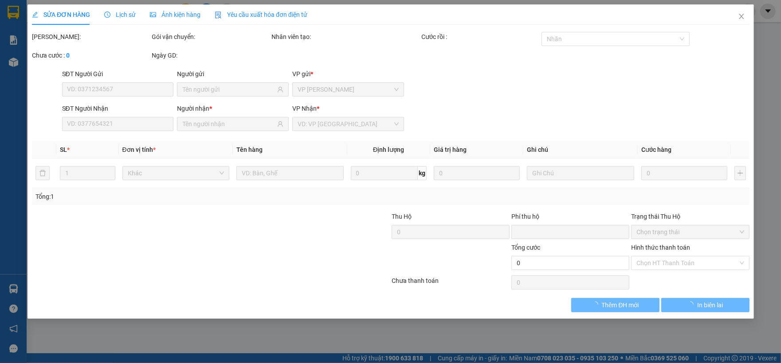
click at [667, 279] on div "Chọn HT Thanh Toán" at bounding box center [690, 283] width 120 height 18
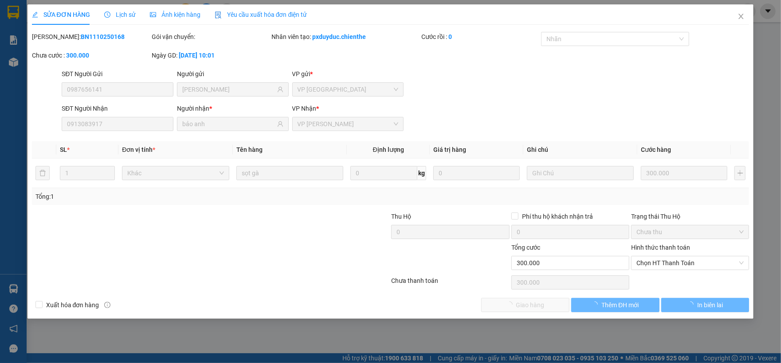
type input "0987656141"
type input "[PERSON_NAME]"
type input "0913083917"
type input "bảo anh"
type input "0"
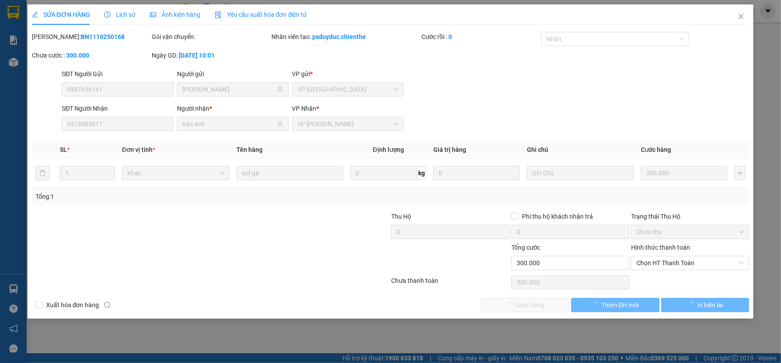
type input "300.000"
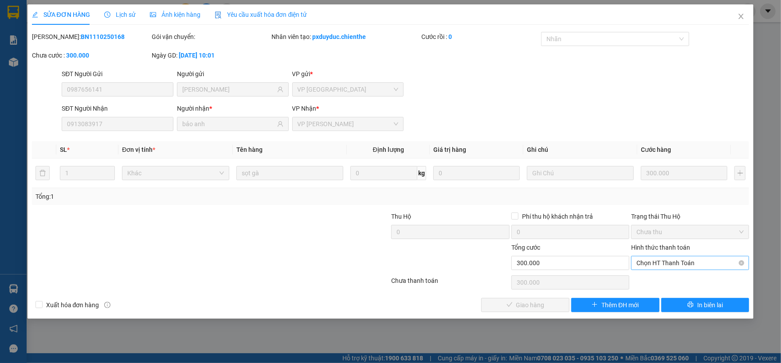
click at [660, 266] on span "Chọn HT Thanh Toán" at bounding box center [689, 263] width 107 height 13
click at [665, 284] on div "Tại văn phòng" at bounding box center [689, 282] width 107 height 10
type input "0"
click at [541, 303] on span "Giao hàng" at bounding box center [530, 306] width 28 height 10
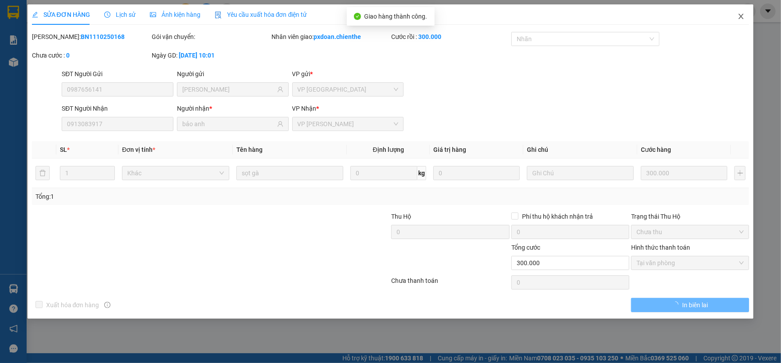
click at [738, 22] on span "Close" at bounding box center [740, 16] width 25 height 25
